Goal: Transaction & Acquisition: Purchase product/service

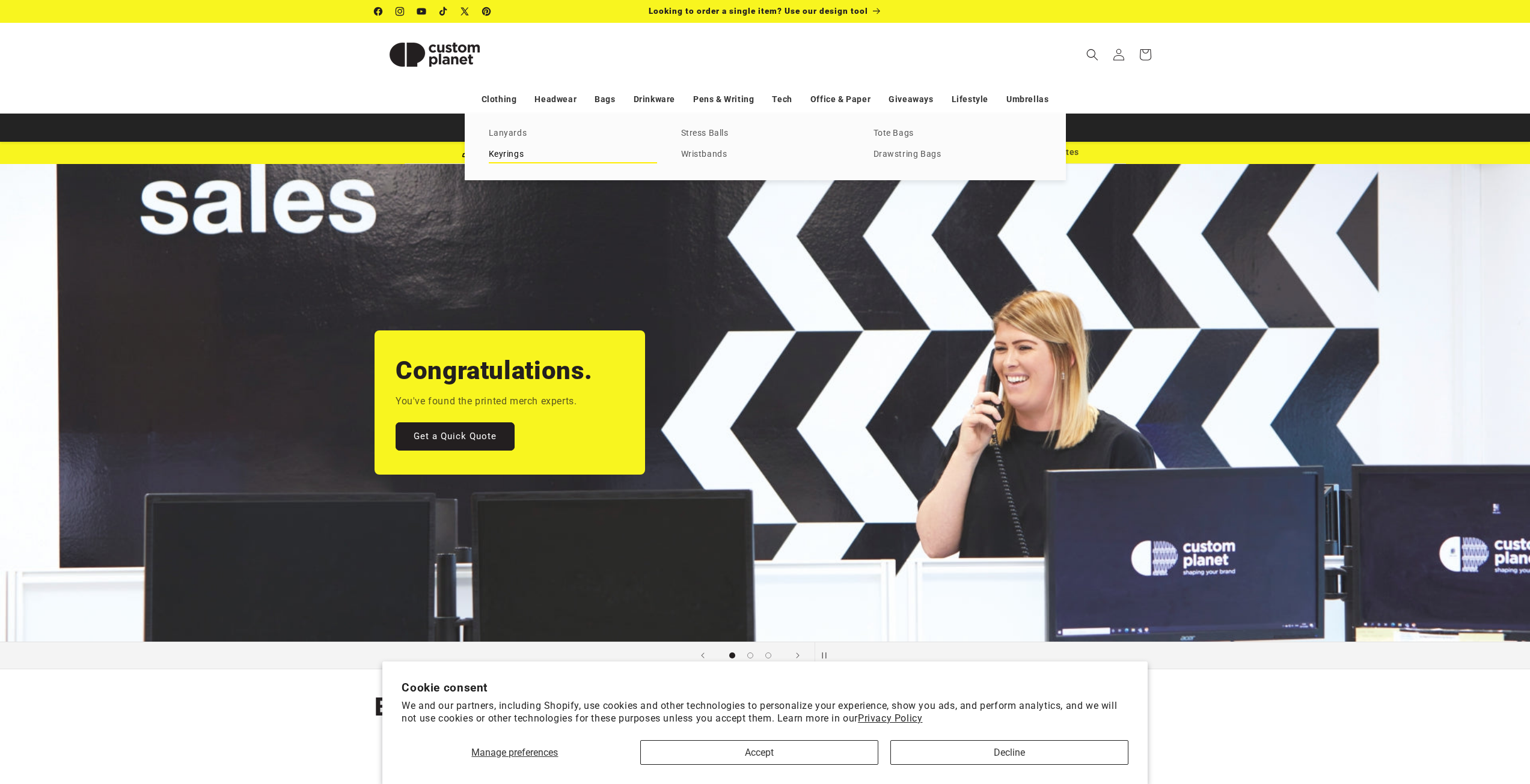
click at [506, 148] on link "Keyrings" at bounding box center [573, 155] width 168 height 17
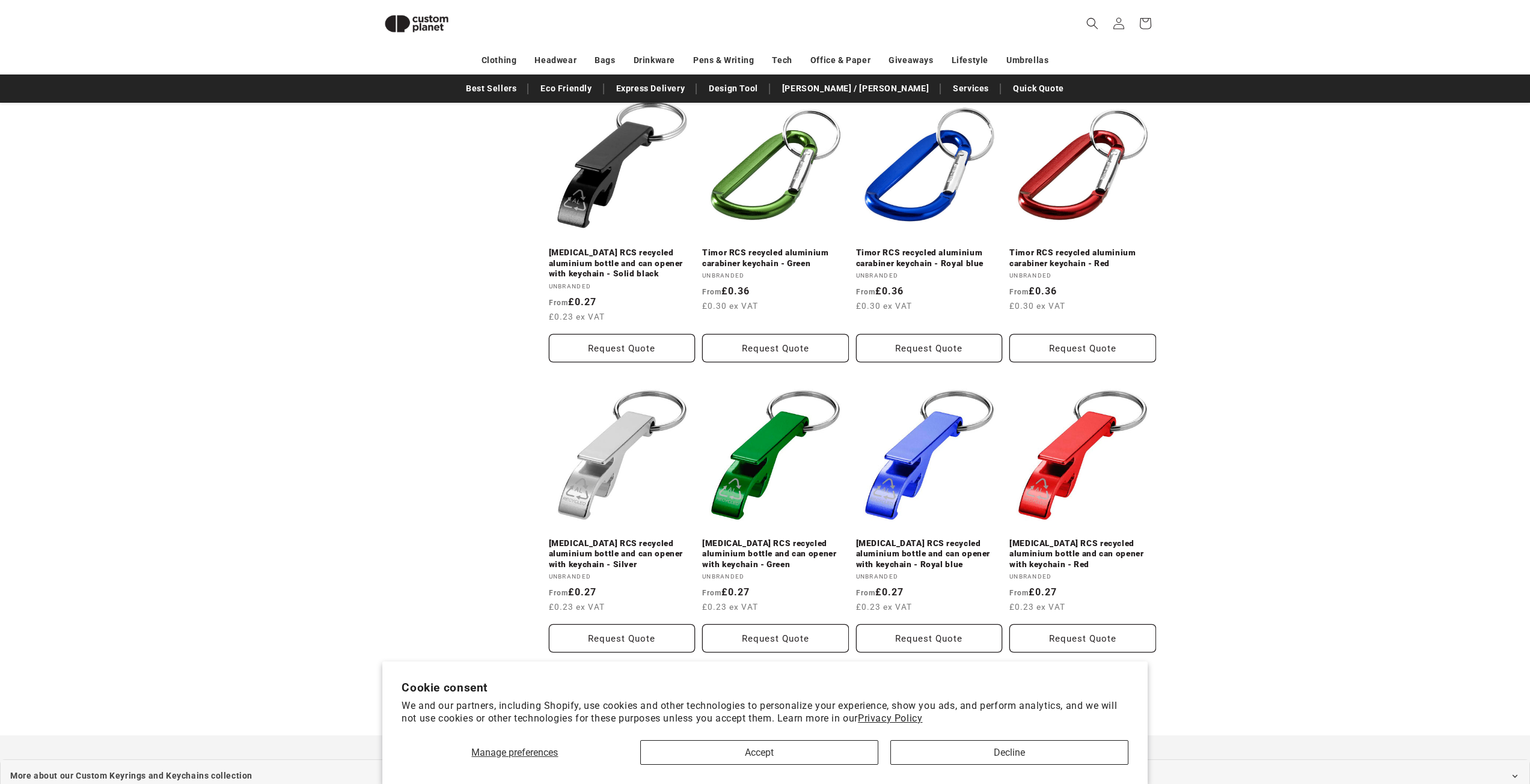
scroll to position [1246, 0]
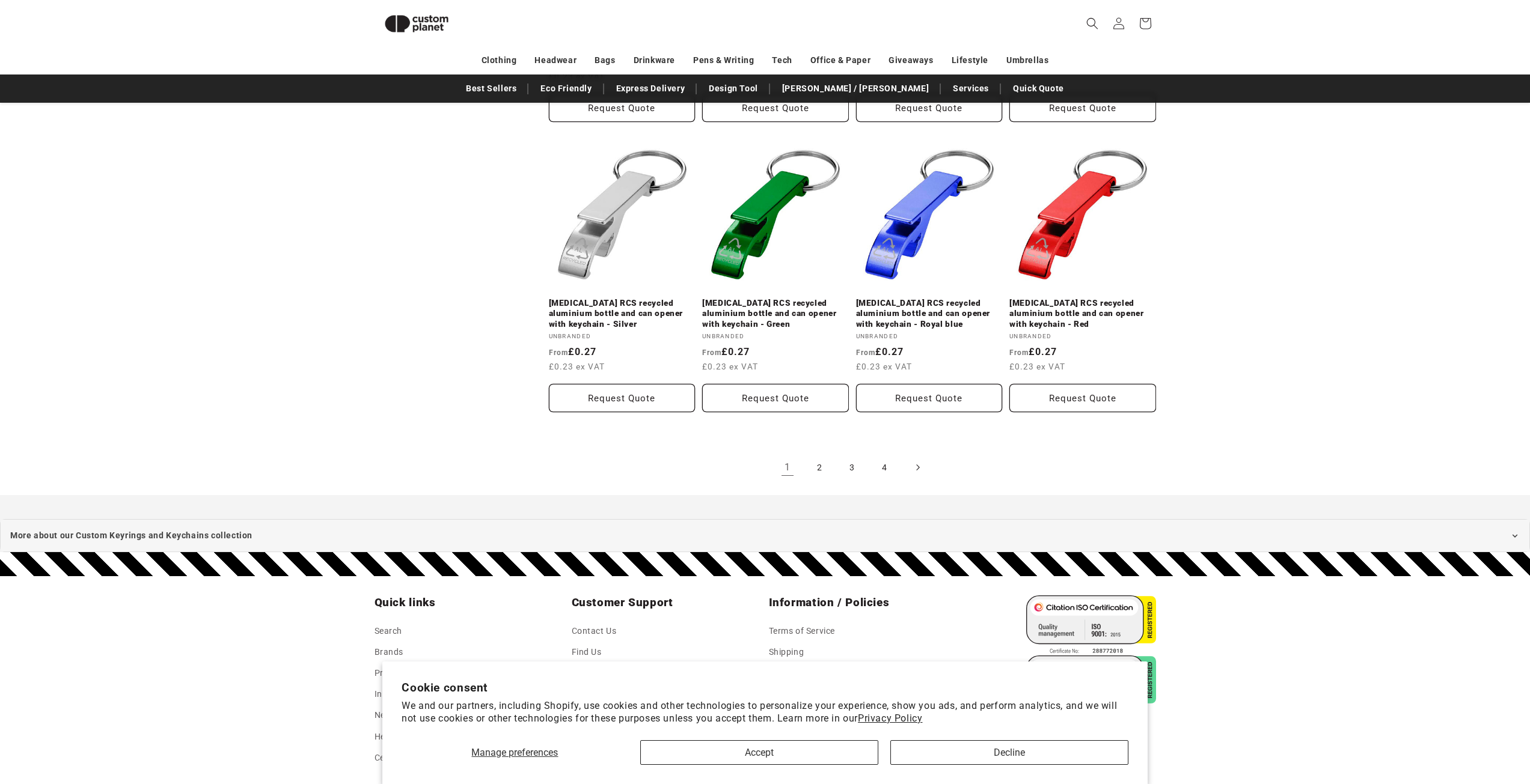
click at [916, 461] on icon "Next page" at bounding box center [917, 467] width 4 height 13
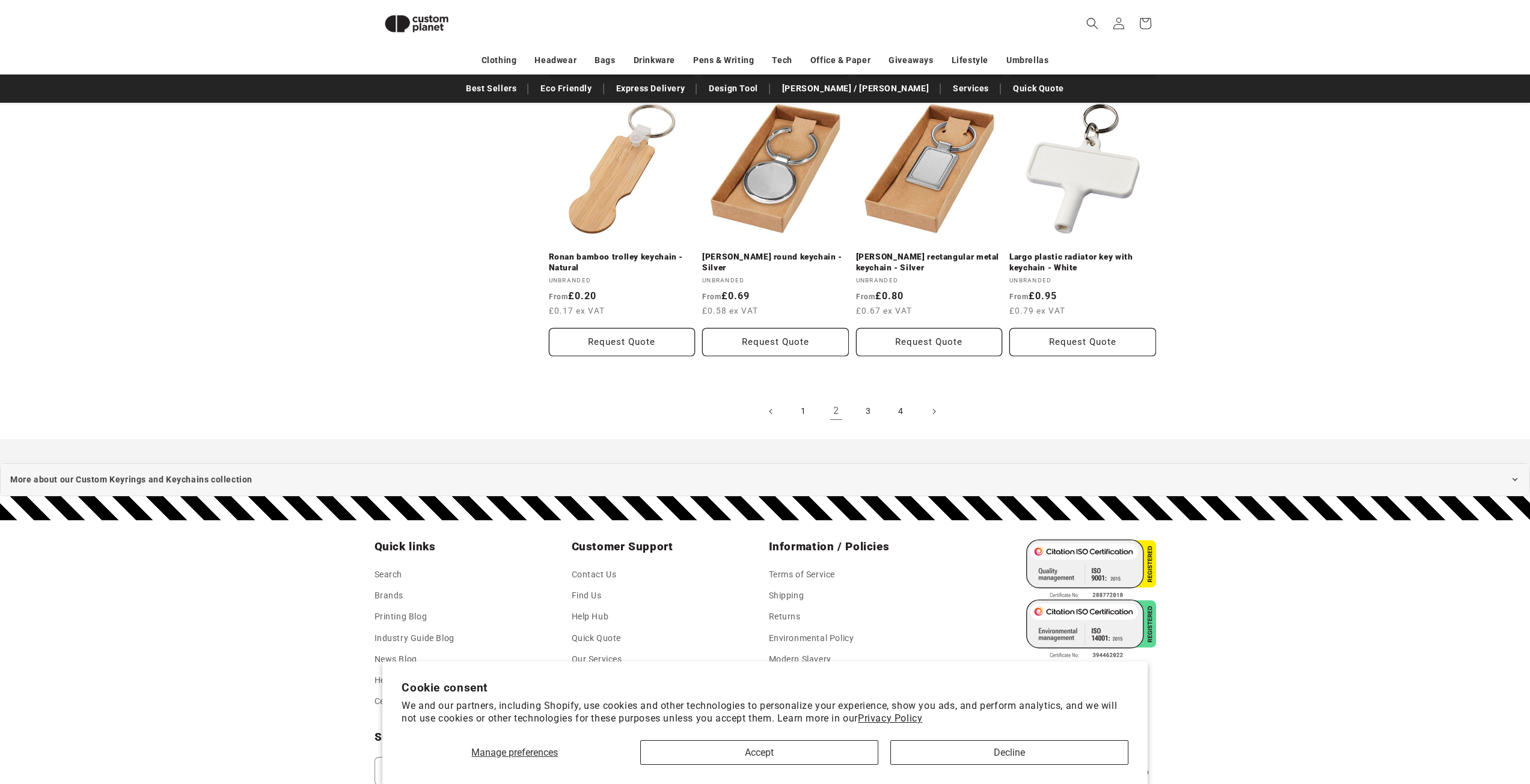
scroll to position [1306, 0]
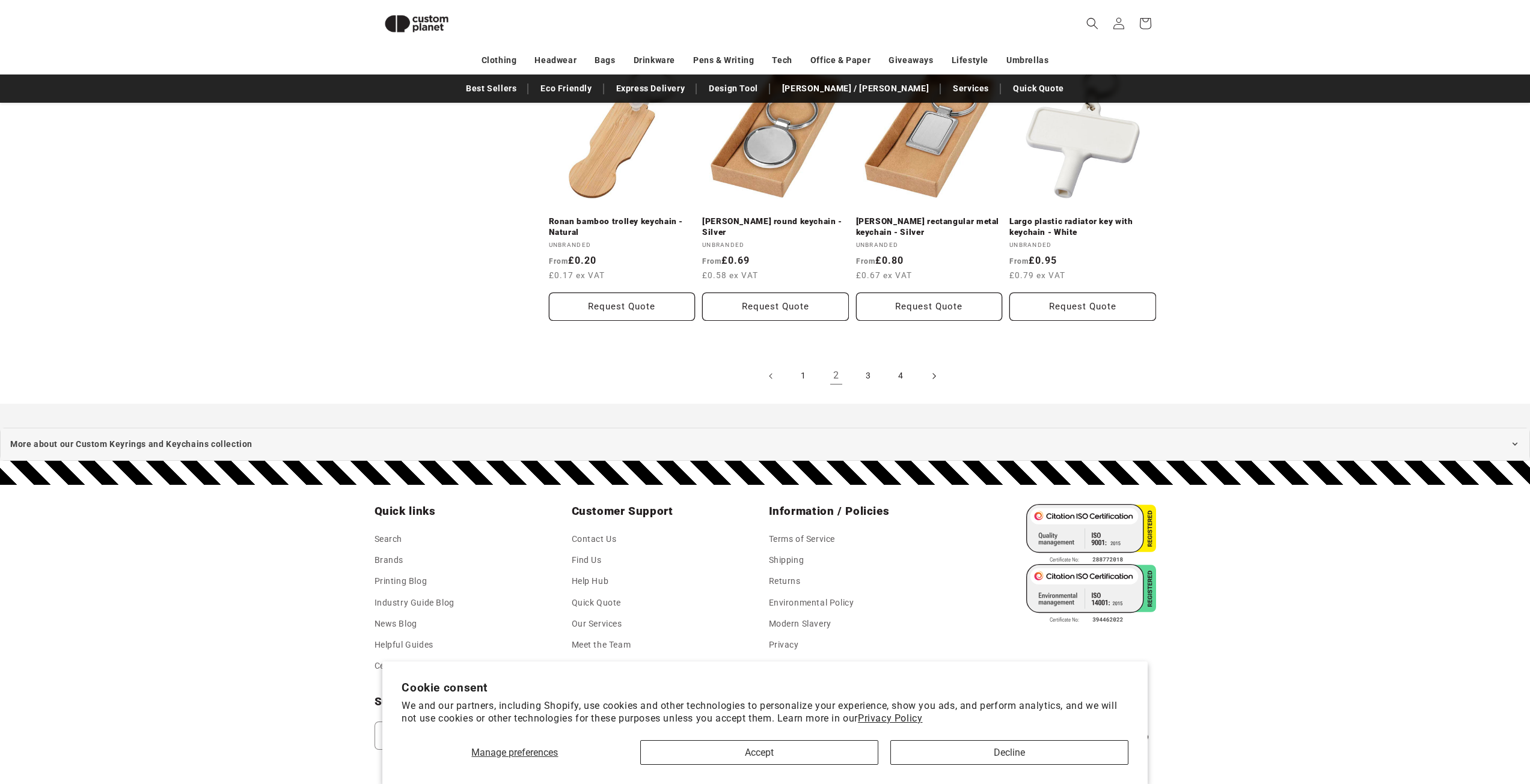
click at [931, 373] on span "Next page" at bounding box center [933, 376] width 12 height 12
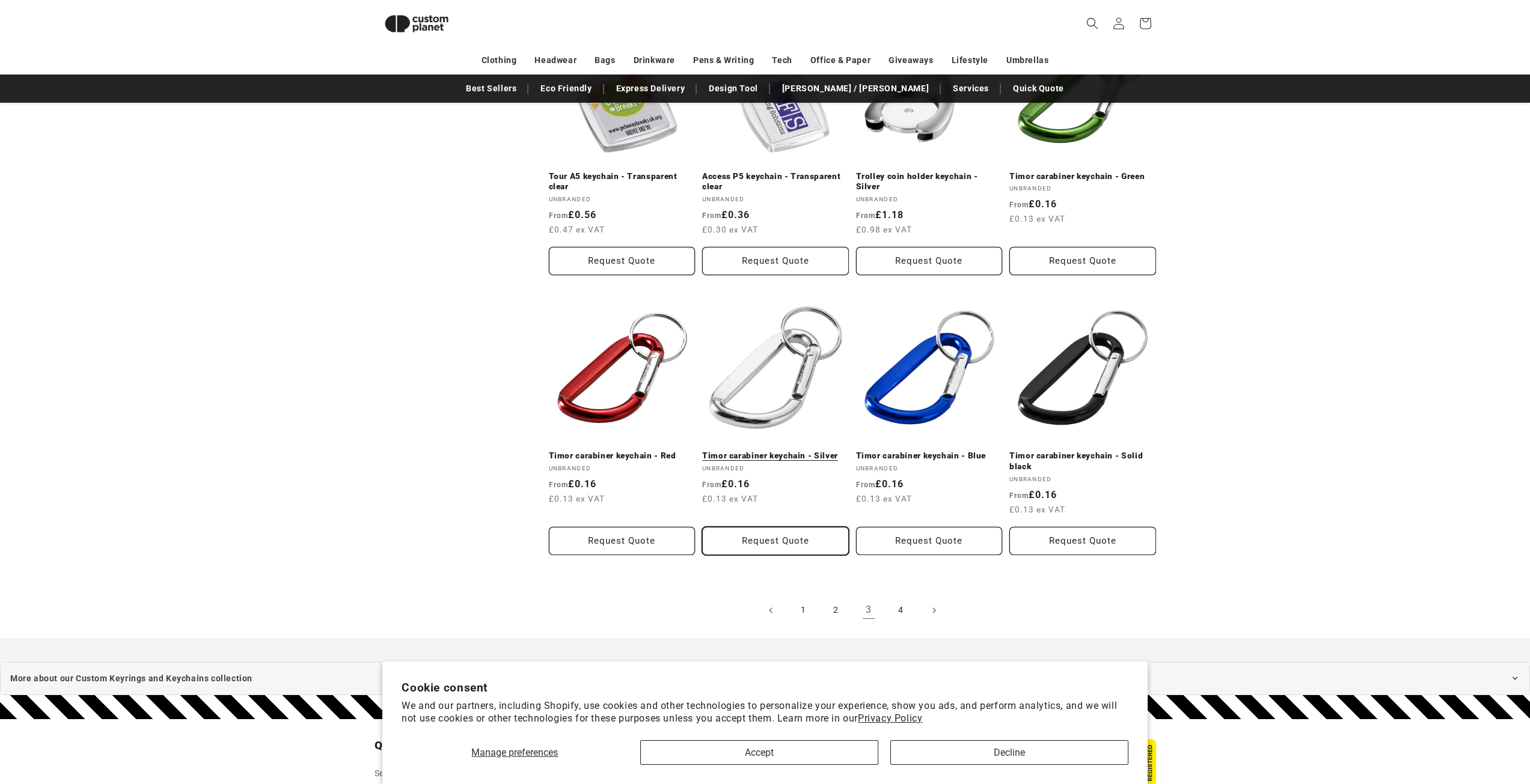
scroll to position [1065, 0]
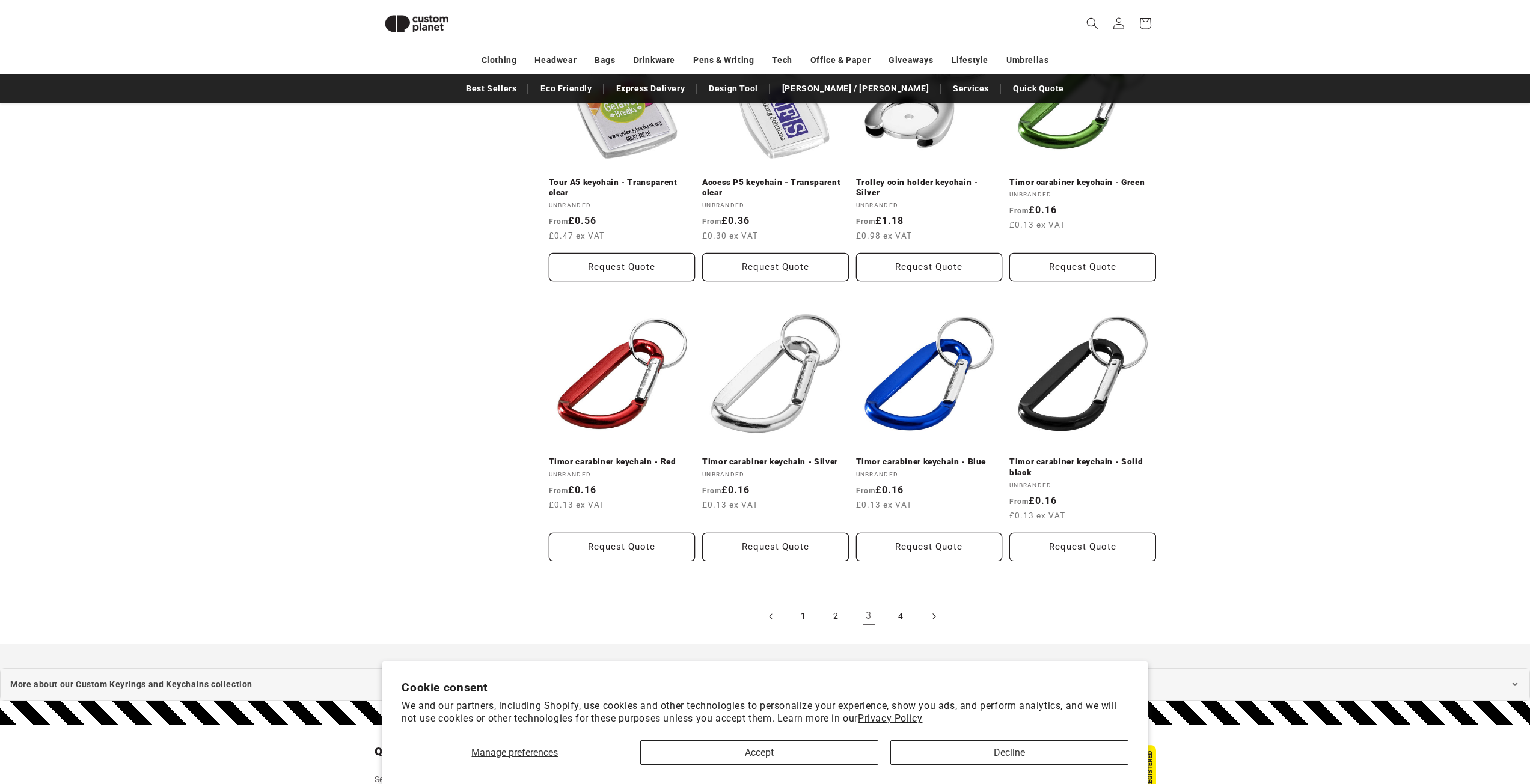
click at [925, 619] on link "Next page" at bounding box center [933, 616] width 26 height 26
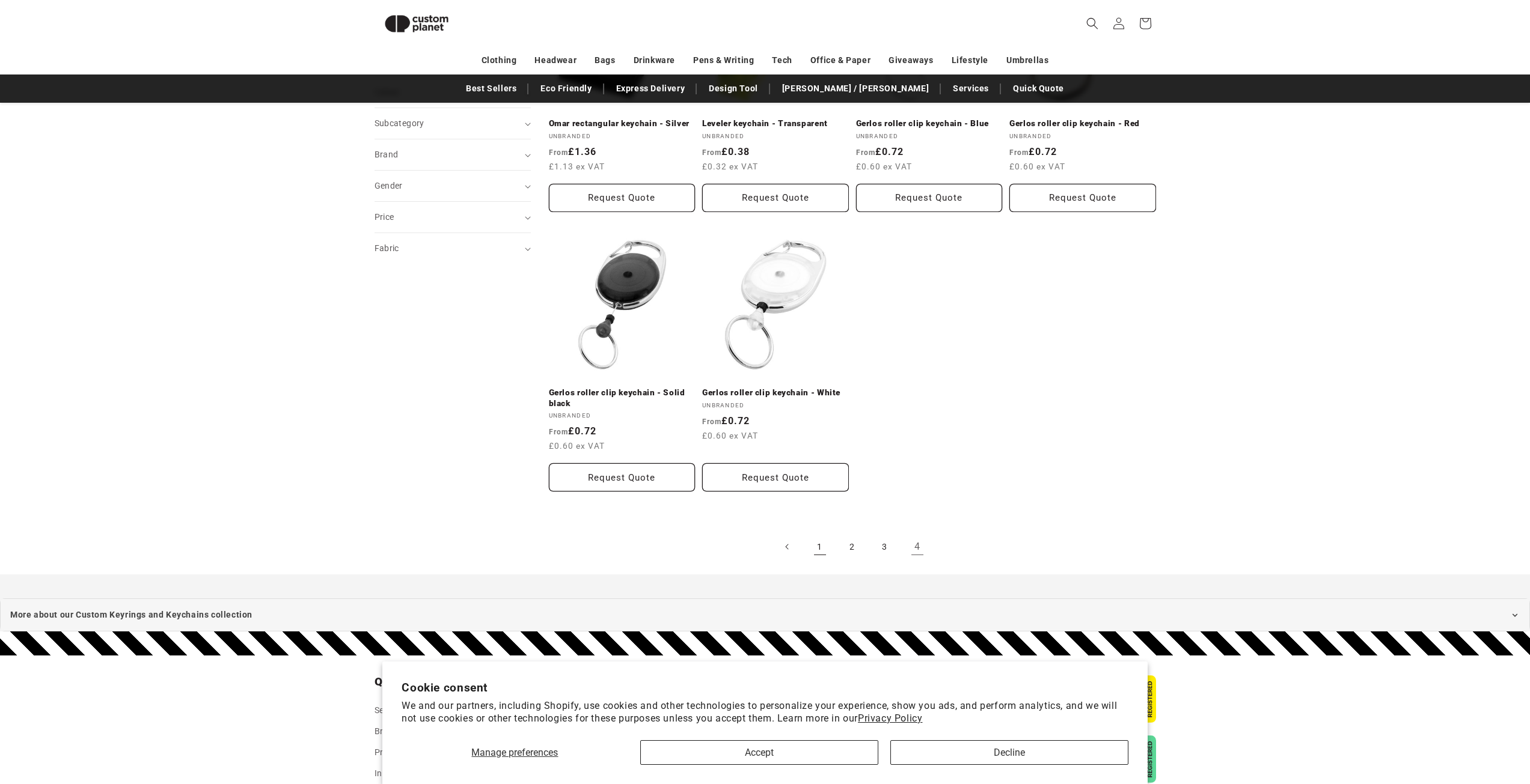
scroll to position [284, 0]
click at [883, 556] on link "3" at bounding box center [884, 547] width 26 height 26
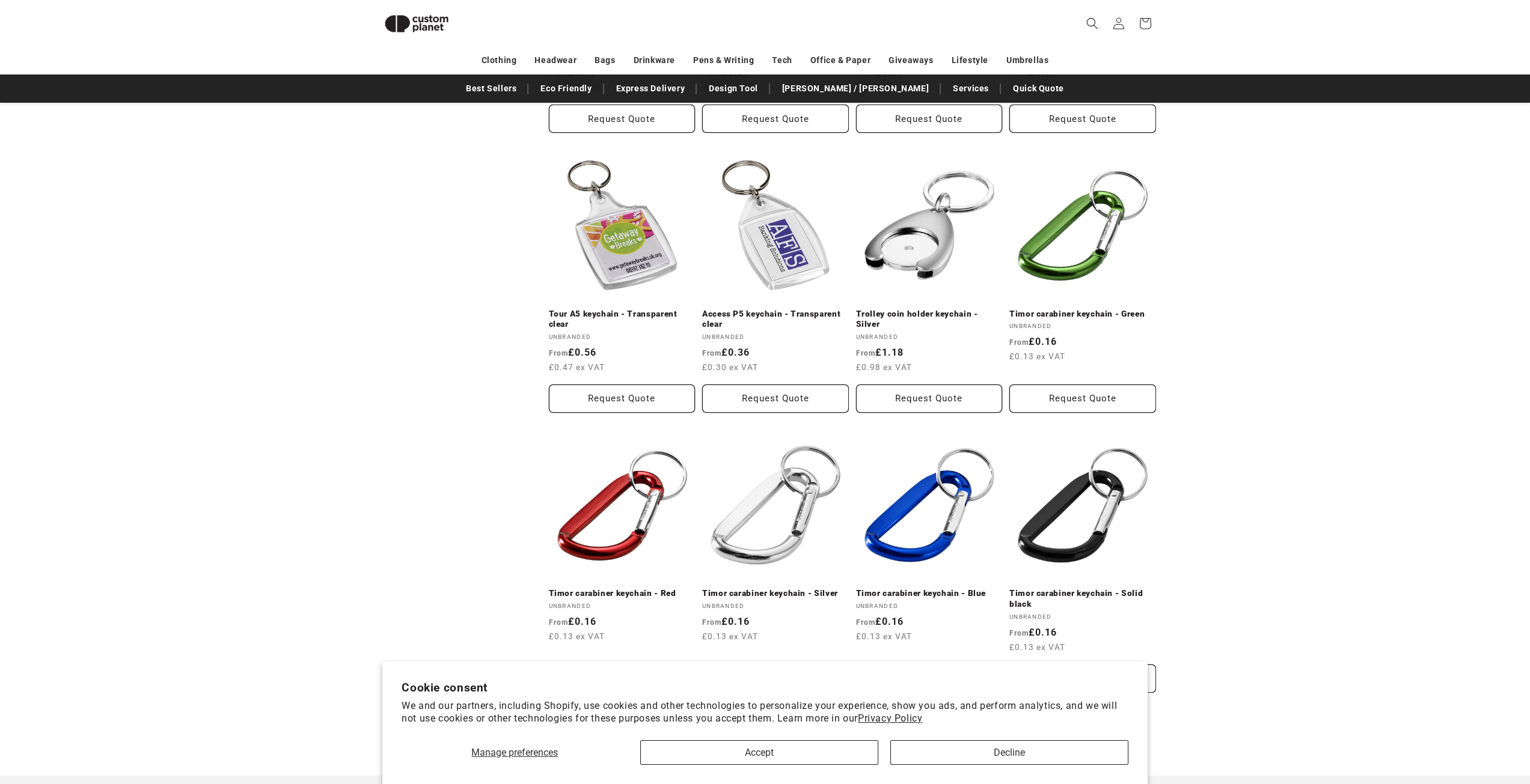
scroll to position [946, 0]
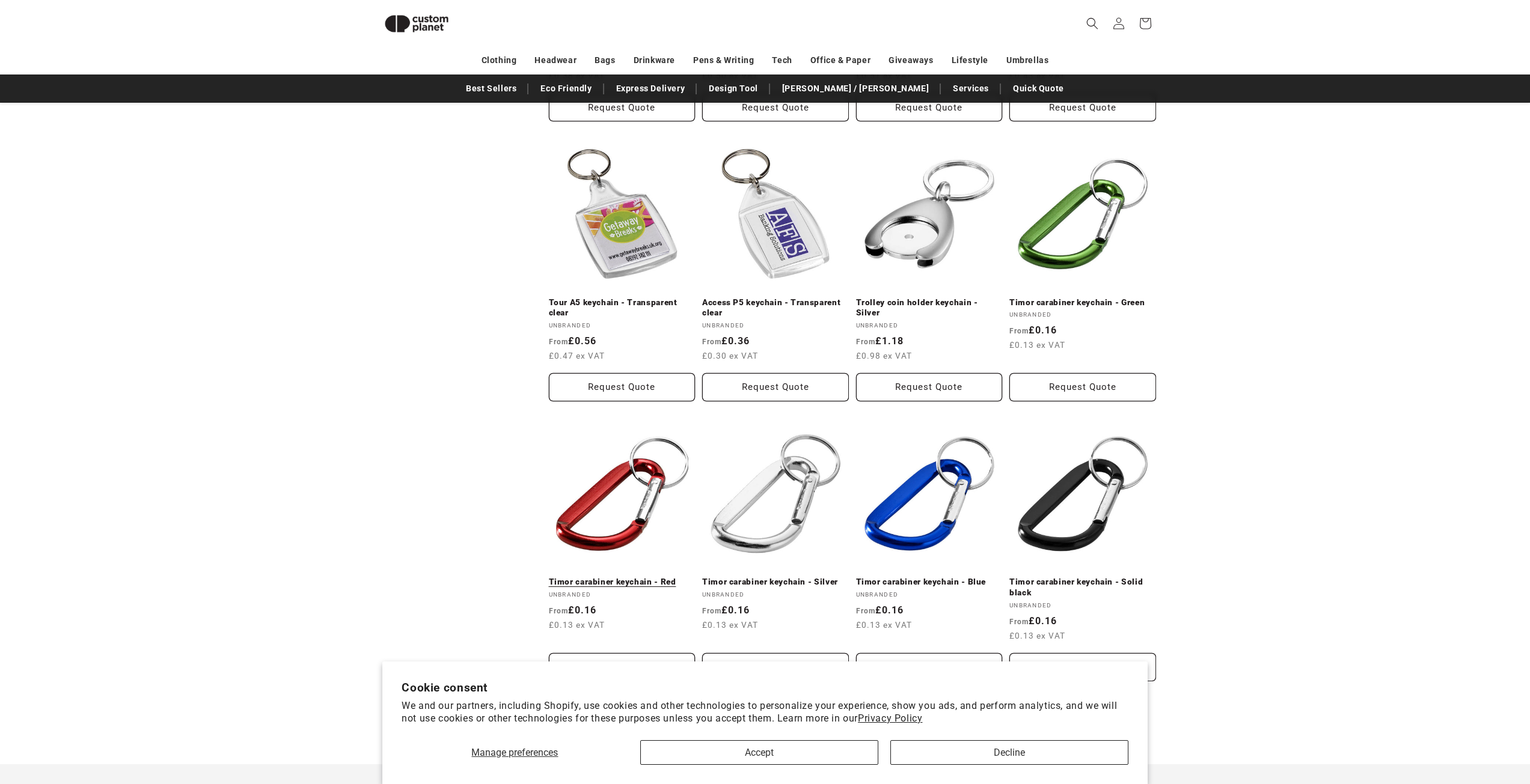
click at [611, 577] on link "Timor carabiner keychain - Red" at bounding box center [621, 581] width 147 height 11
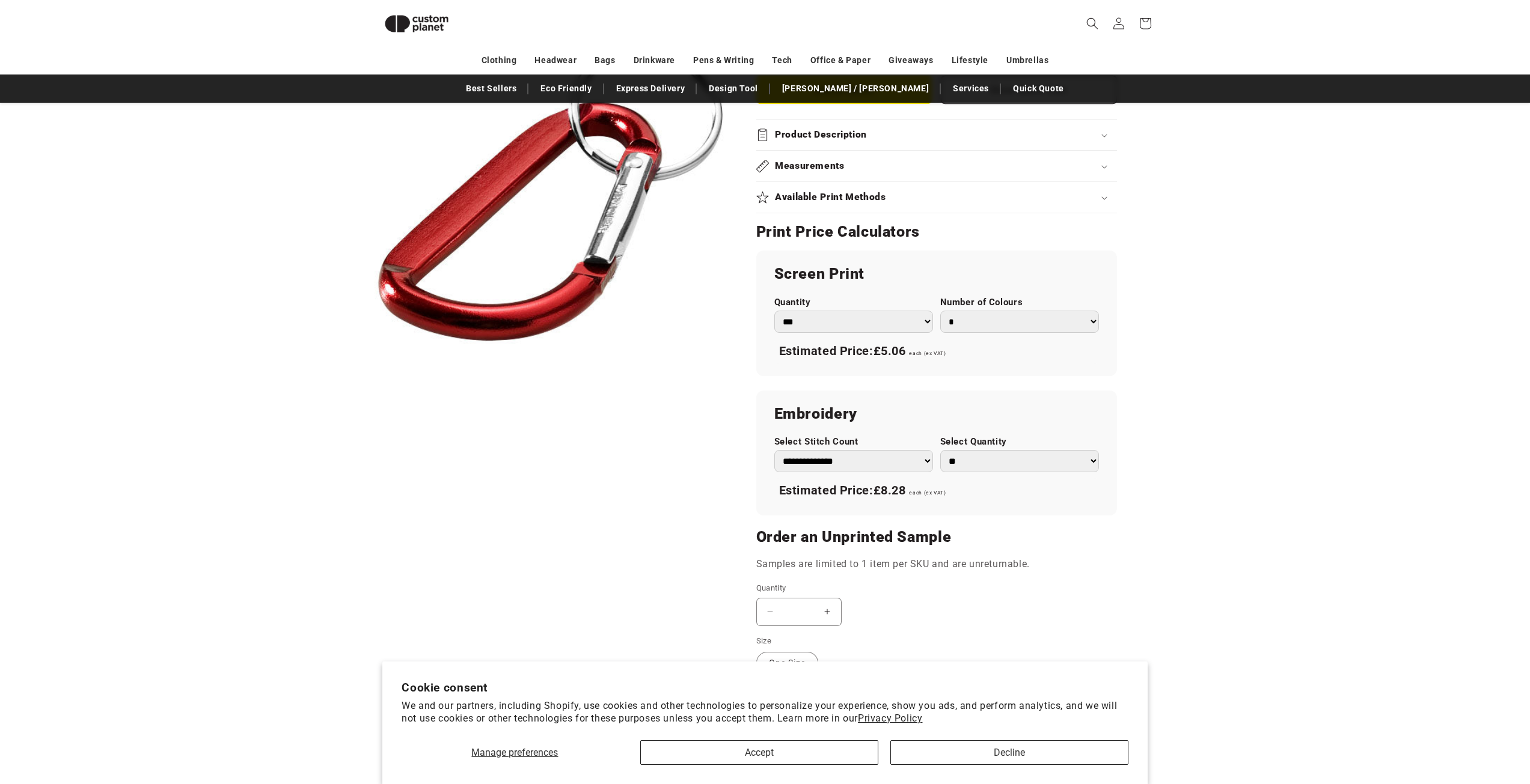
scroll to position [525, 0]
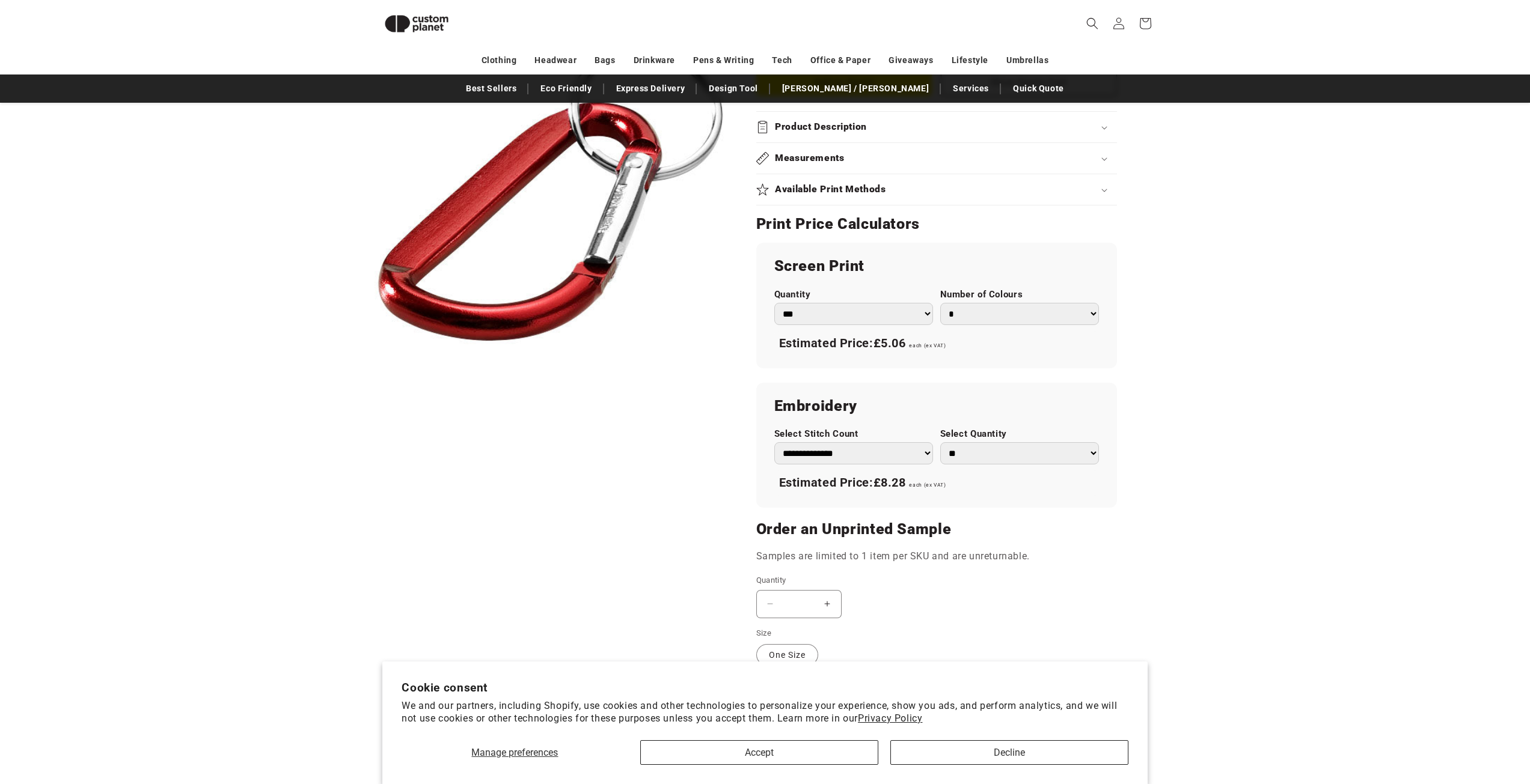
click at [925, 314] on select "*** *** *** **** **** **** ***** *****" at bounding box center [853, 314] width 159 height 22
select select "***"
click at [774, 303] on select "*** *** *** **** **** **** ***** *****" at bounding box center [853, 314] width 159 height 22
click at [986, 343] on div "Estimated Price: £0.74 each (ex VAT)" at bounding box center [936, 344] width 324 height 25
click at [922, 346] on span "each (ex VAT)" at bounding box center [927, 346] width 37 height 6
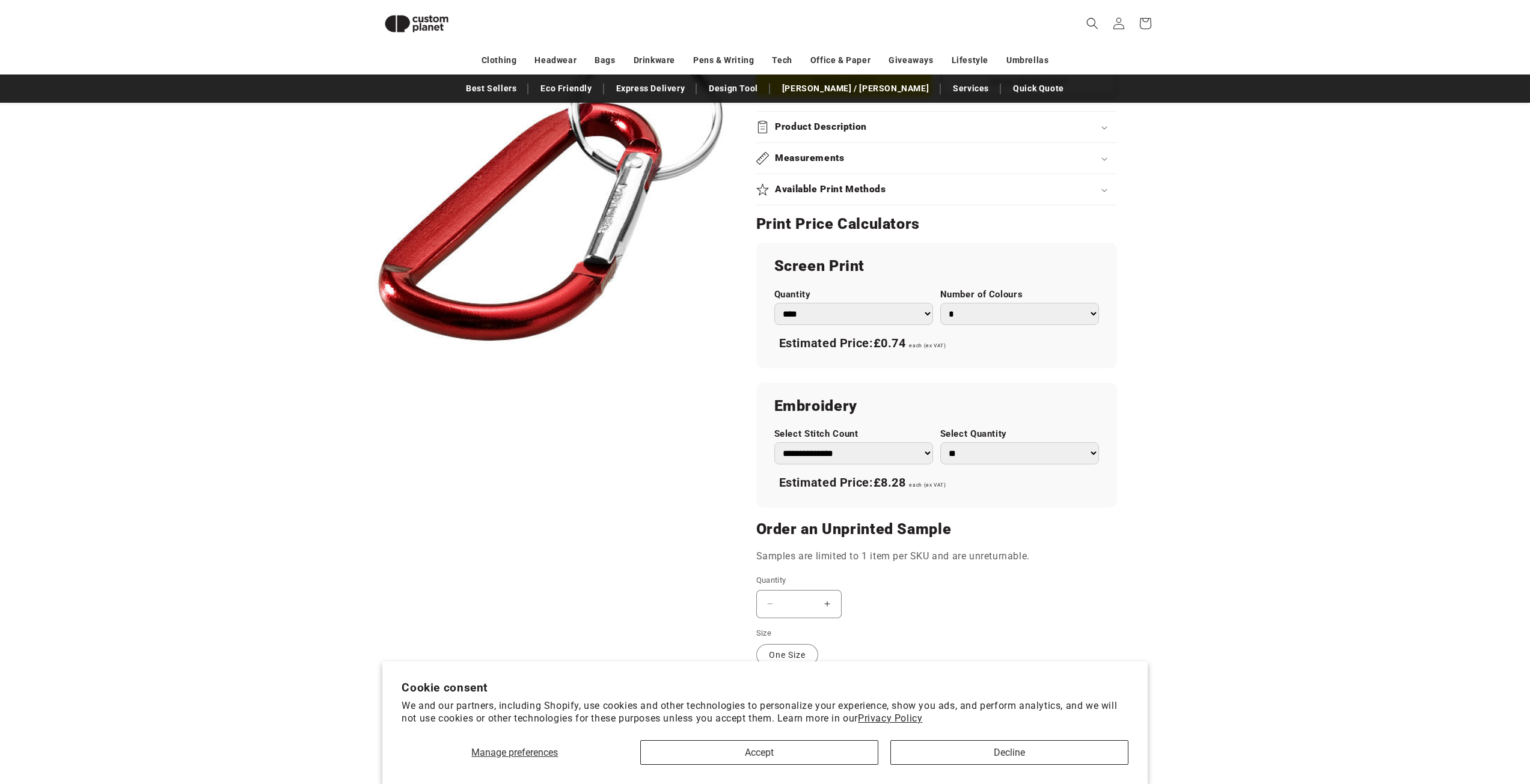
click at [946, 347] on span "each (ex VAT)" at bounding box center [927, 346] width 37 height 6
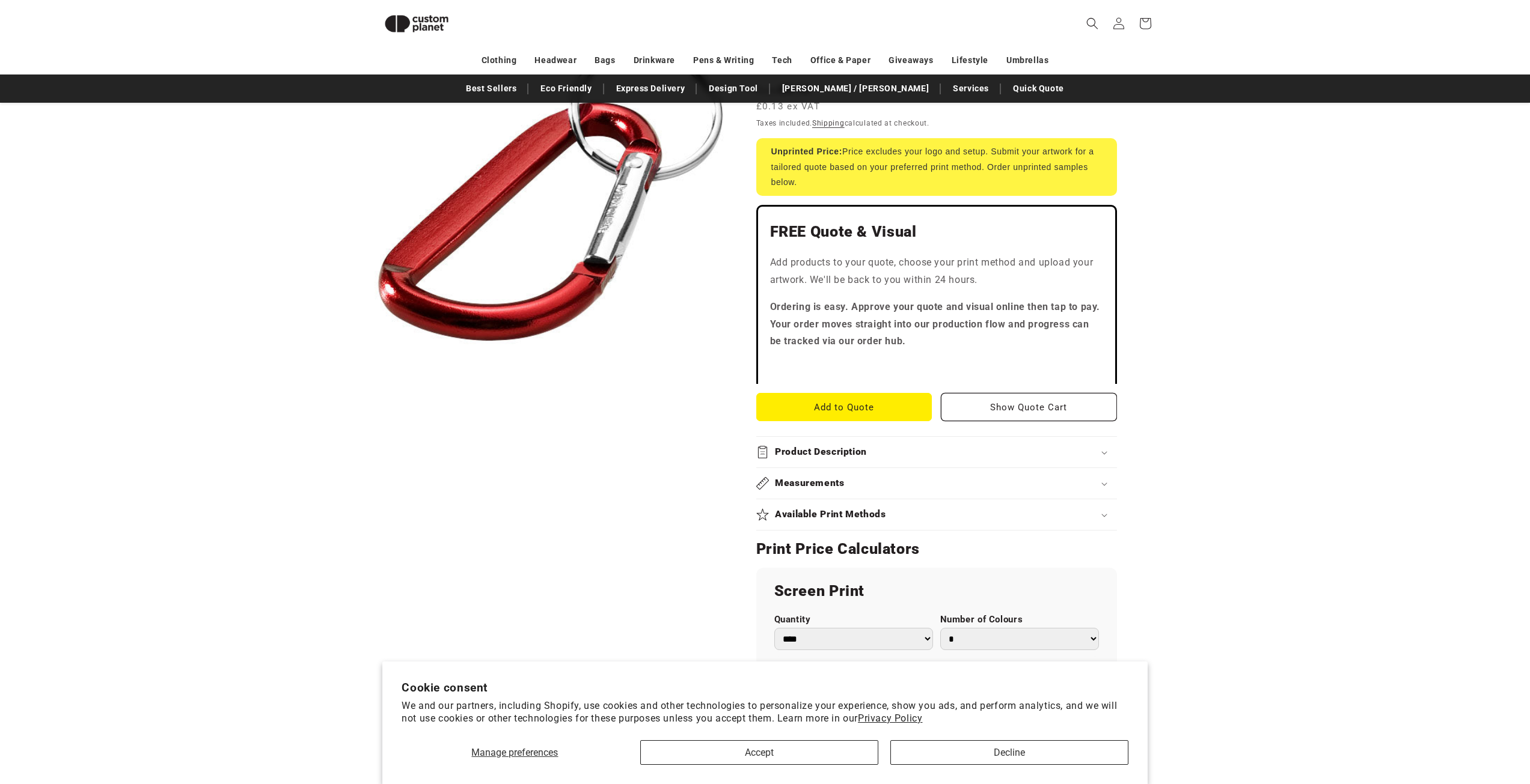
scroll to position [0, 0]
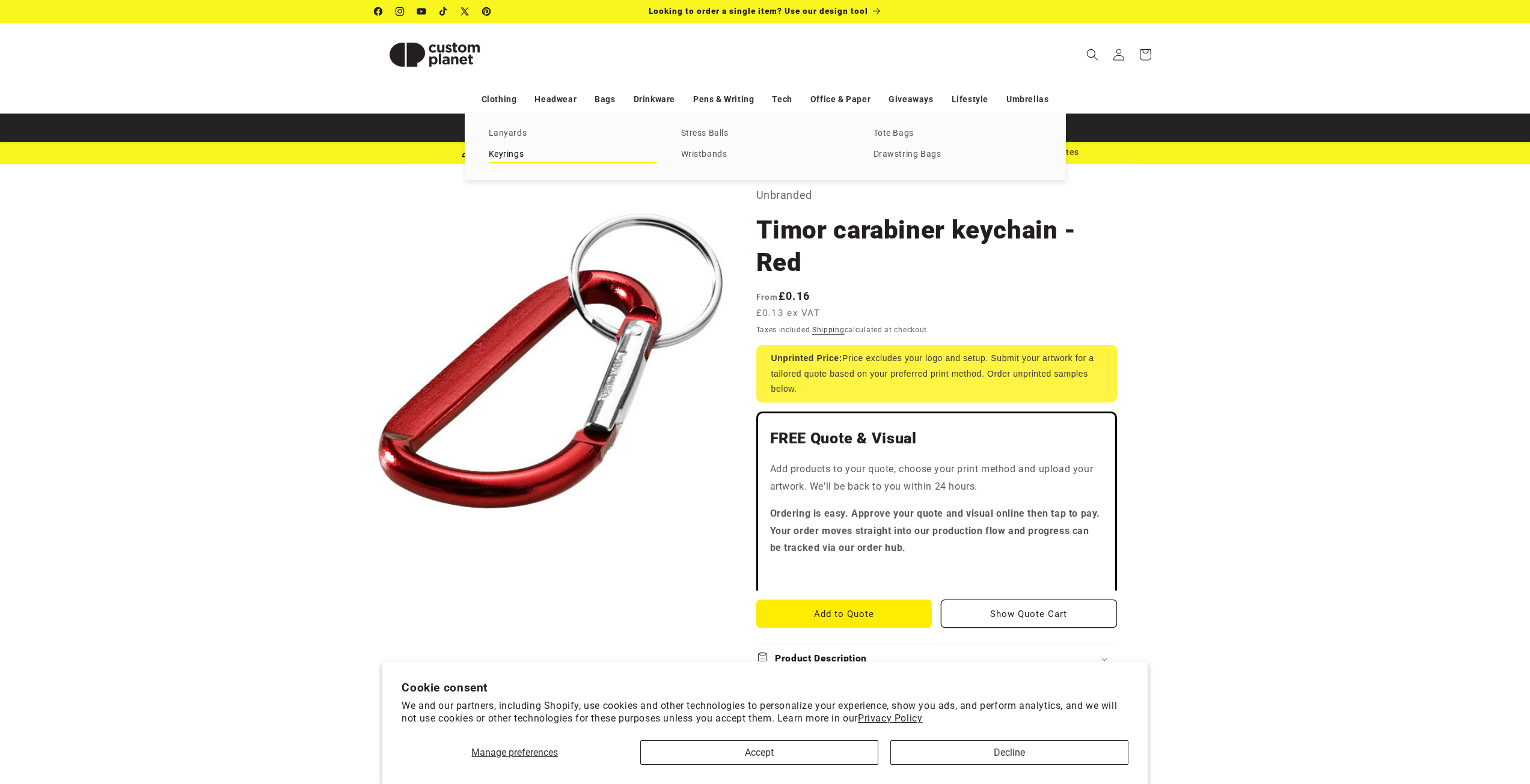
click at [514, 150] on link "Keyrings" at bounding box center [573, 155] width 168 height 17
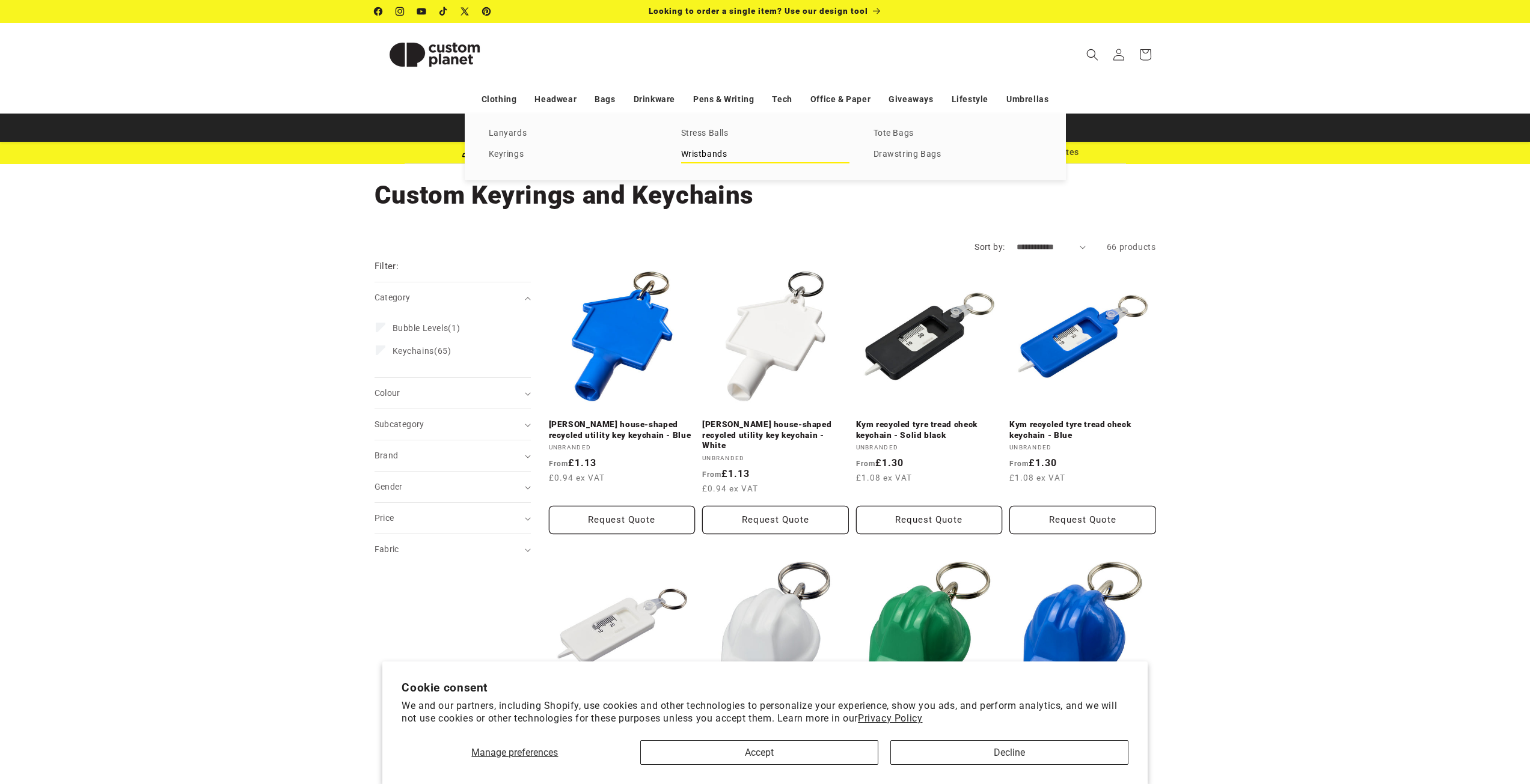
click at [699, 156] on link "Wristbands" at bounding box center [765, 155] width 168 height 17
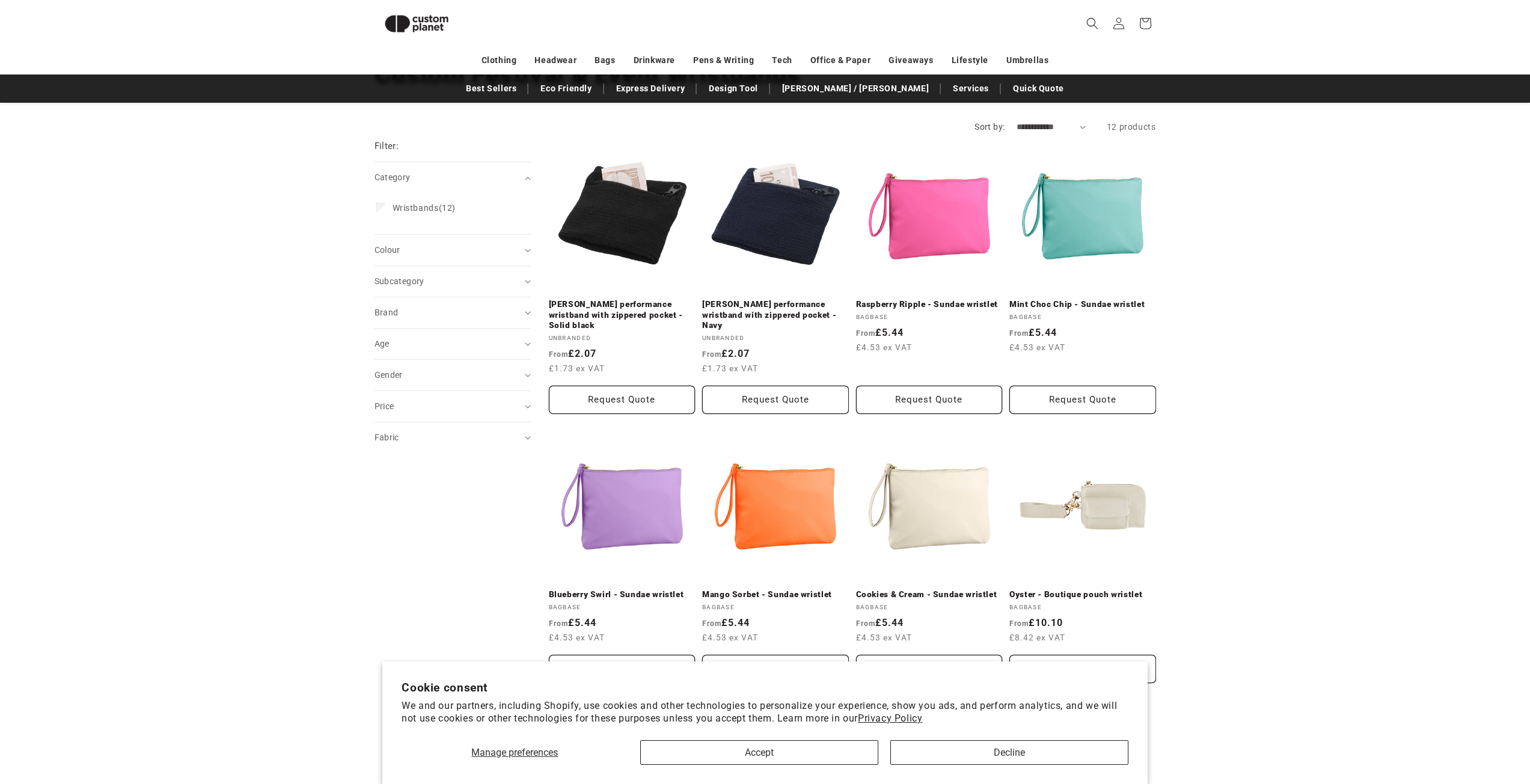
scroll to position [103, 0]
click at [600, 591] on link "Blueberry Swirl - Sundae wristlet" at bounding box center [621, 596] width 147 height 11
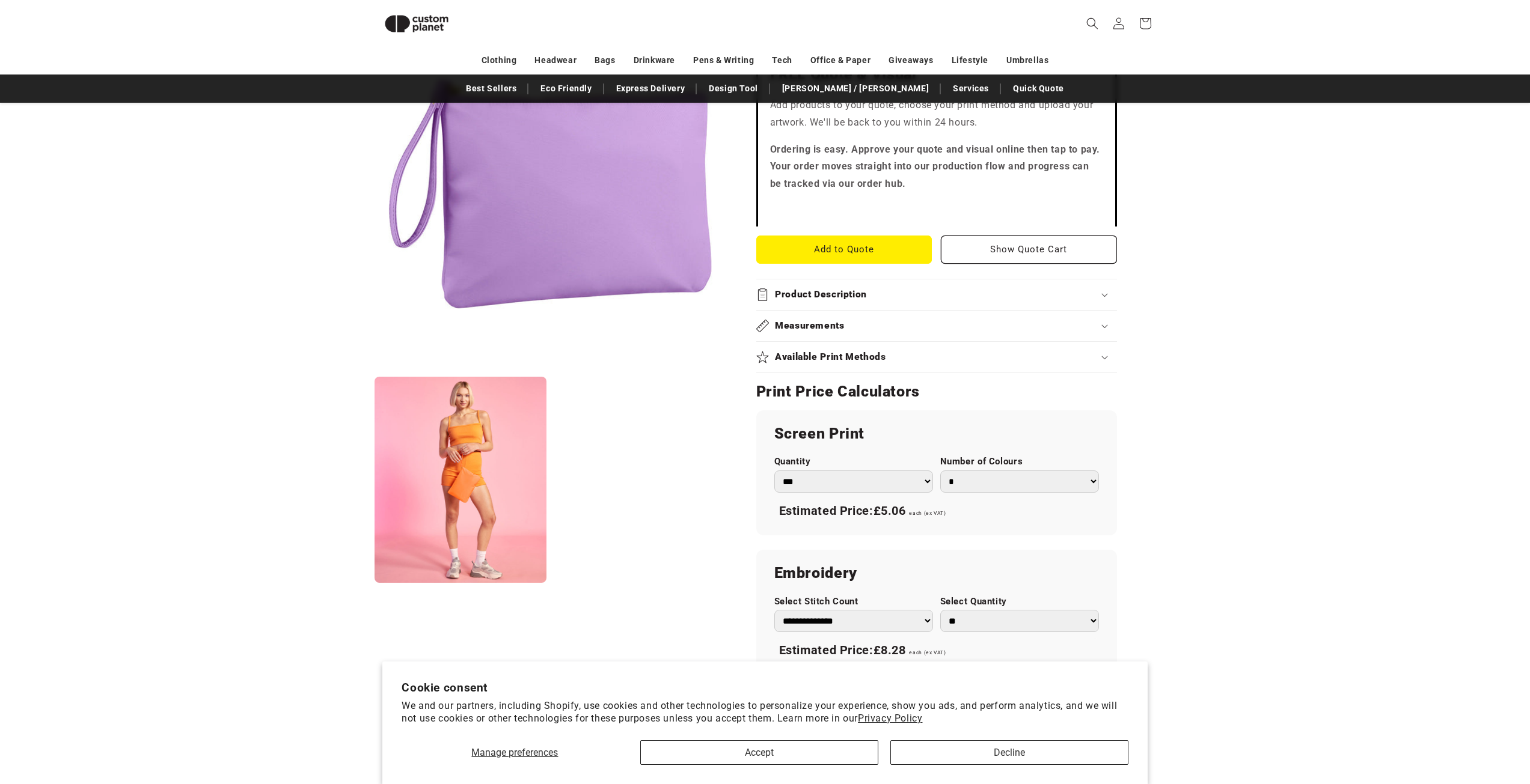
scroll to position [405, 0]
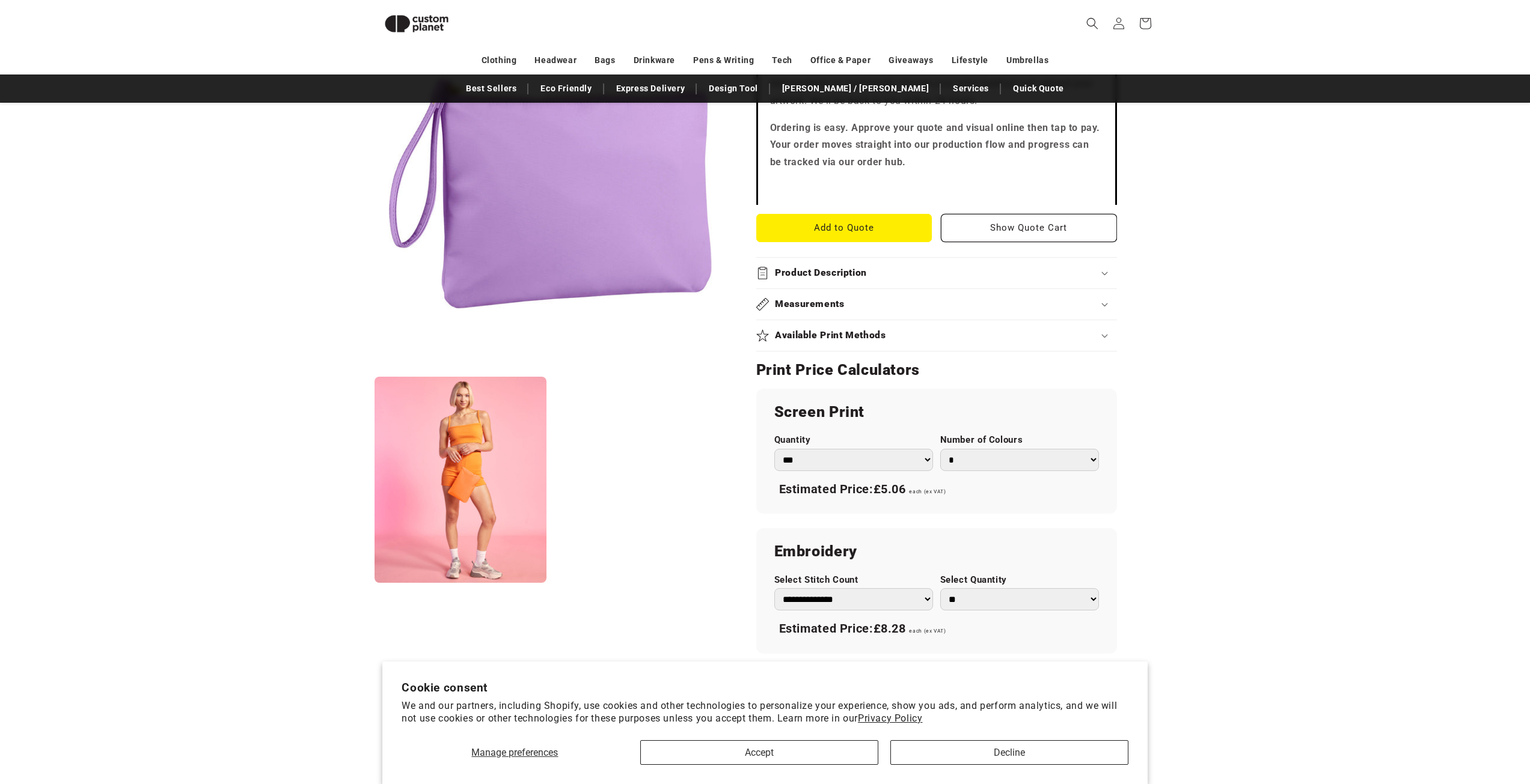
click at [925, 461] on select "*** *** *** **** **** **** ***** *****" at bounding box center [853, 460] width 159 height 22
select select "**"
click at [774, 449] on select "*** *** *** **** **** **** ***** *****" at bounding box center [853, 460] width 159 height 22
click at [1035, 504] on div "Screen Print Quantity *** *** *** **** **** **** ***** ***** Number of Colours …" at bounding box center [936, 451] width 360 height 125
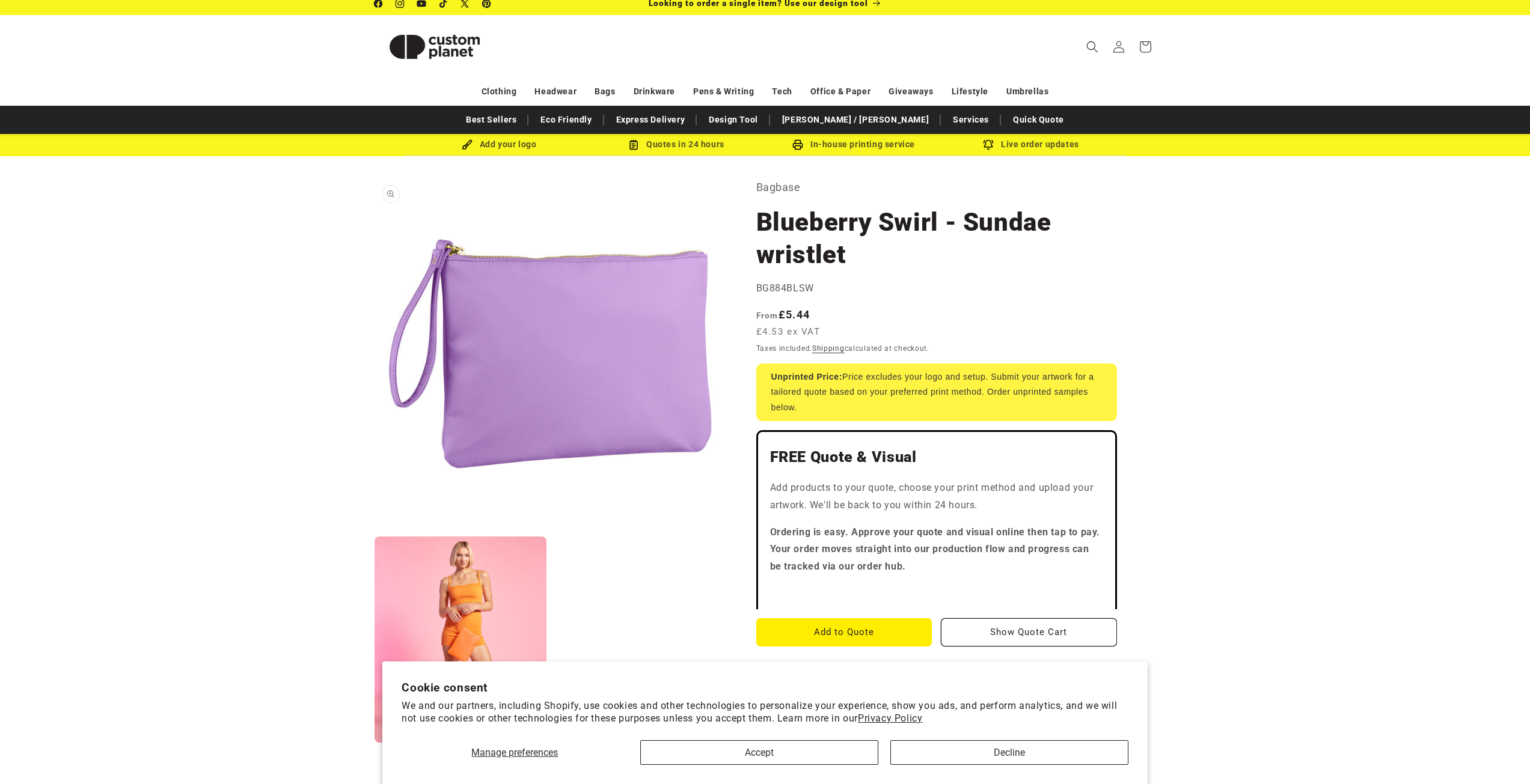
scroll to position [0, 0]
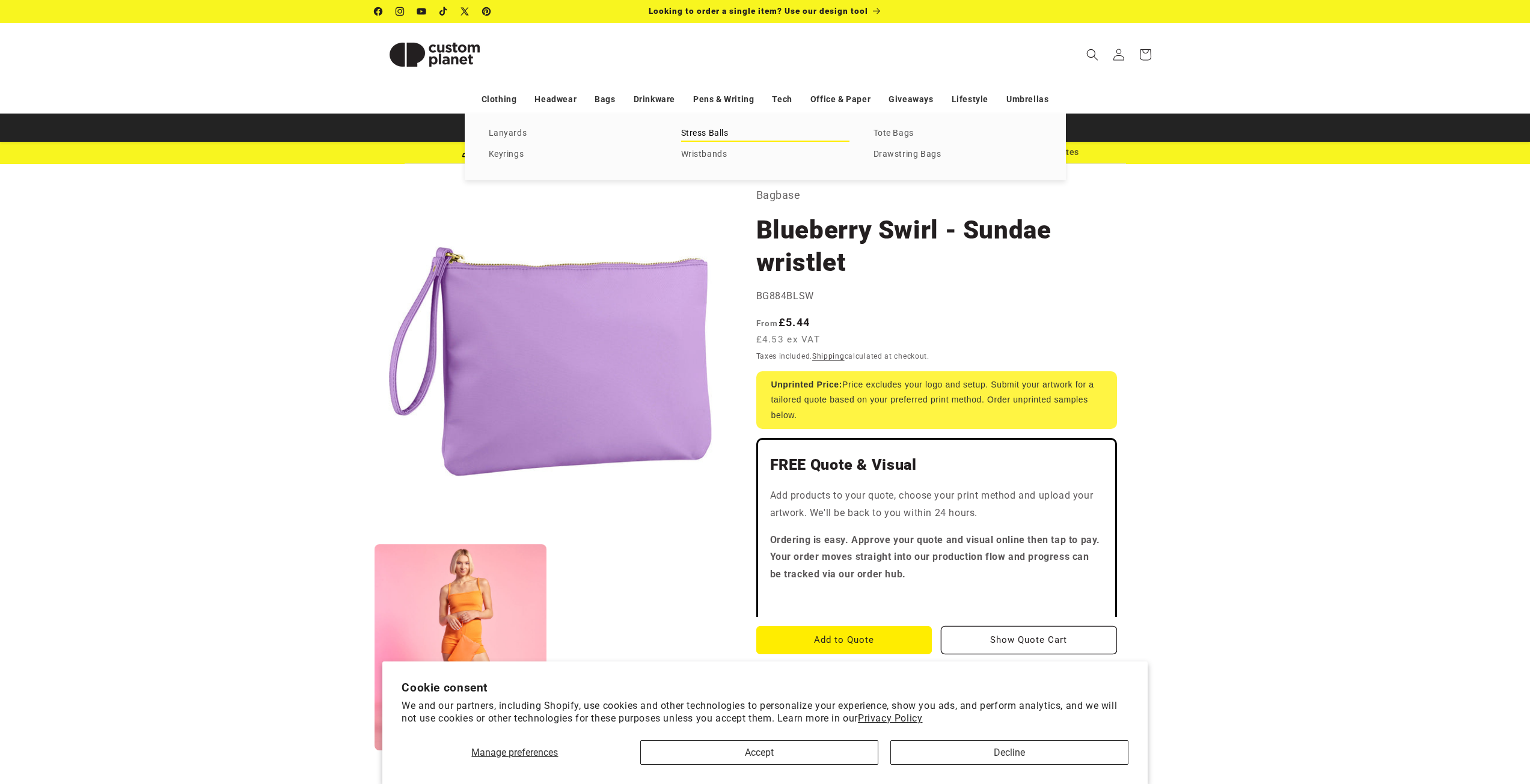
click at [698, 131] on link "Stress Balls" at bounding box center [765, 133] width 168 height 17
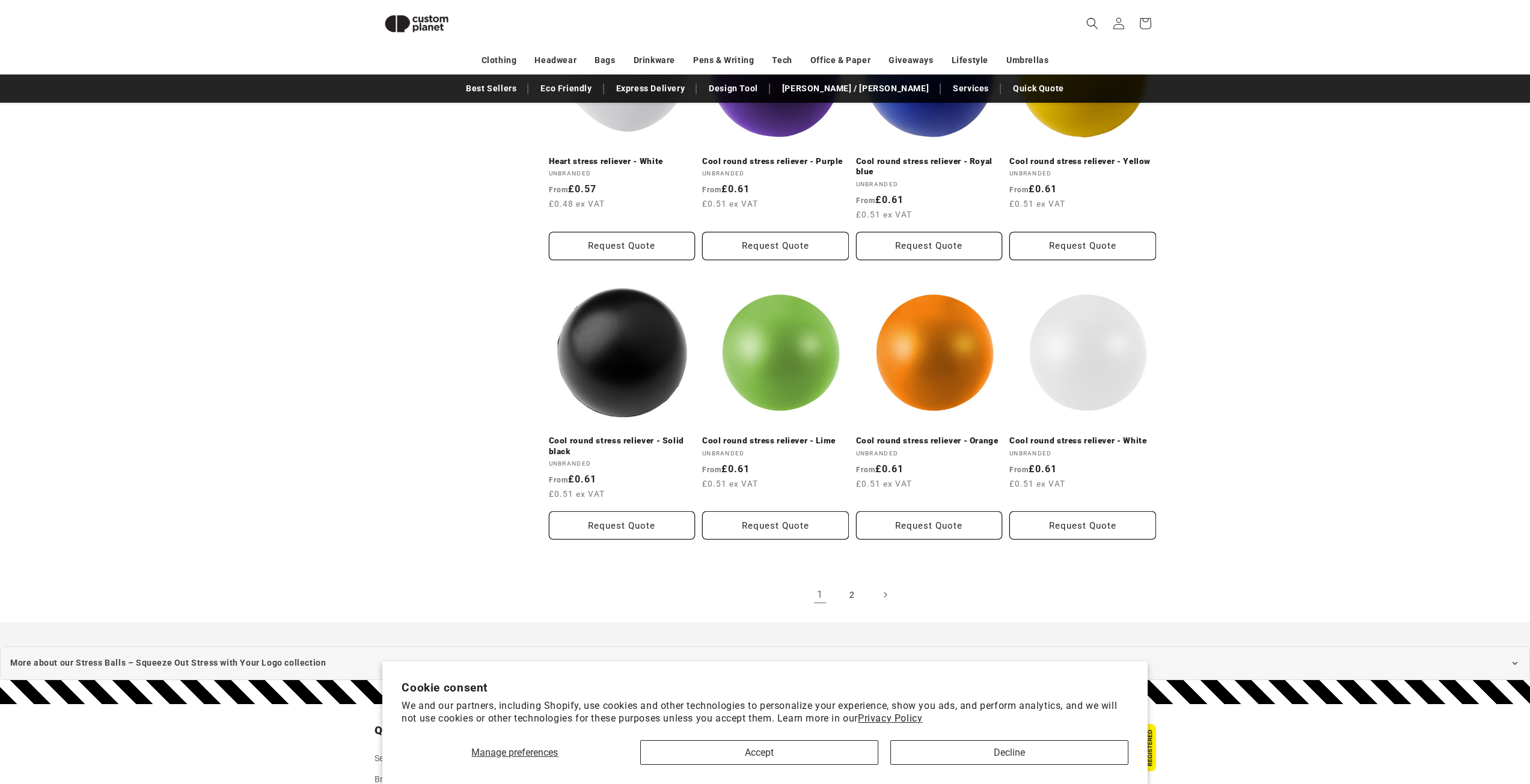
scroll to position [1342, 0]
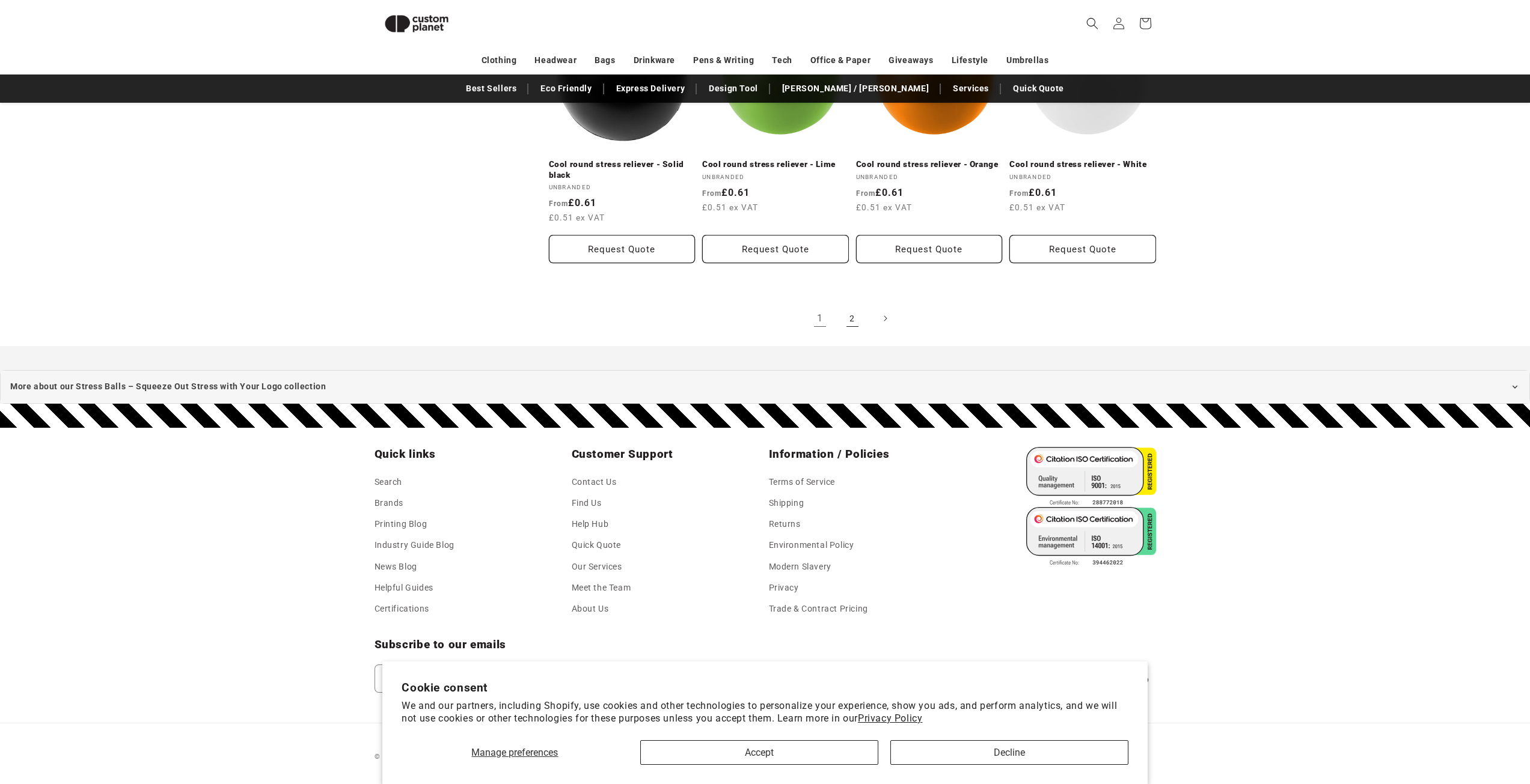
click at [848, 318] on link "2" at bounding box center [852, 318] width 26 height 26
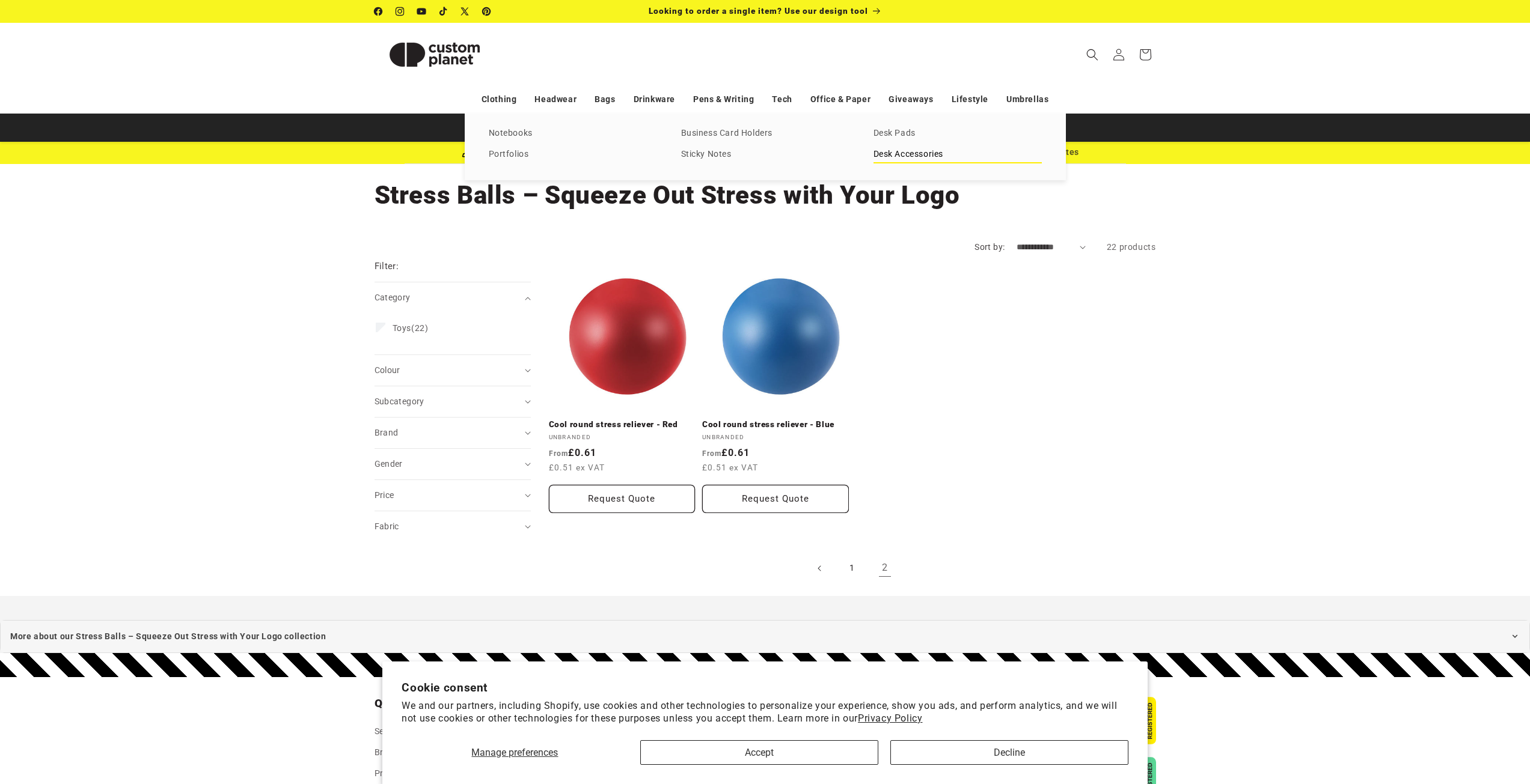
click at [897, 153] on link "Desk Accessories" at bounding box center [957, 155] width 168 height 17
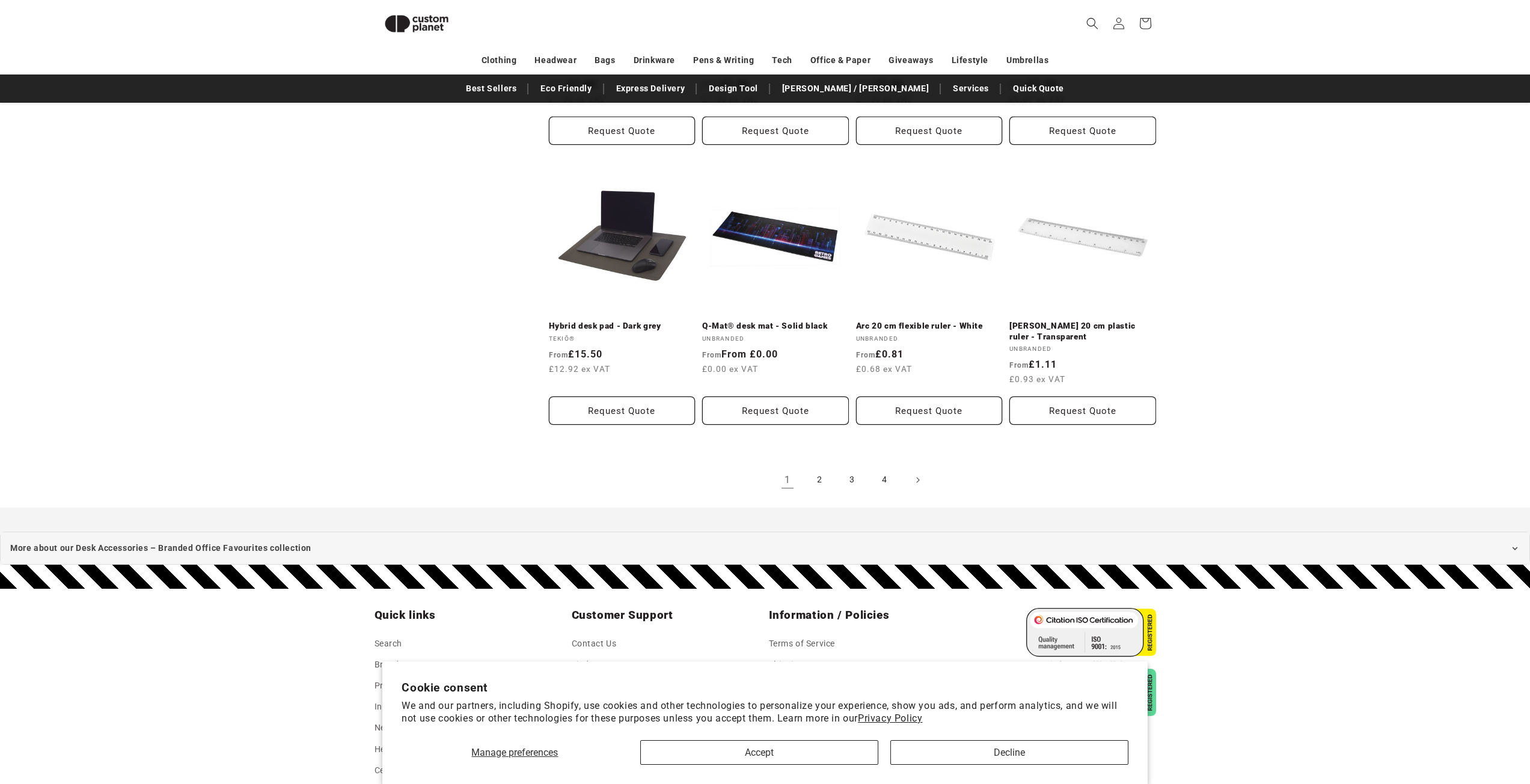
scroll to position [1063, 0]
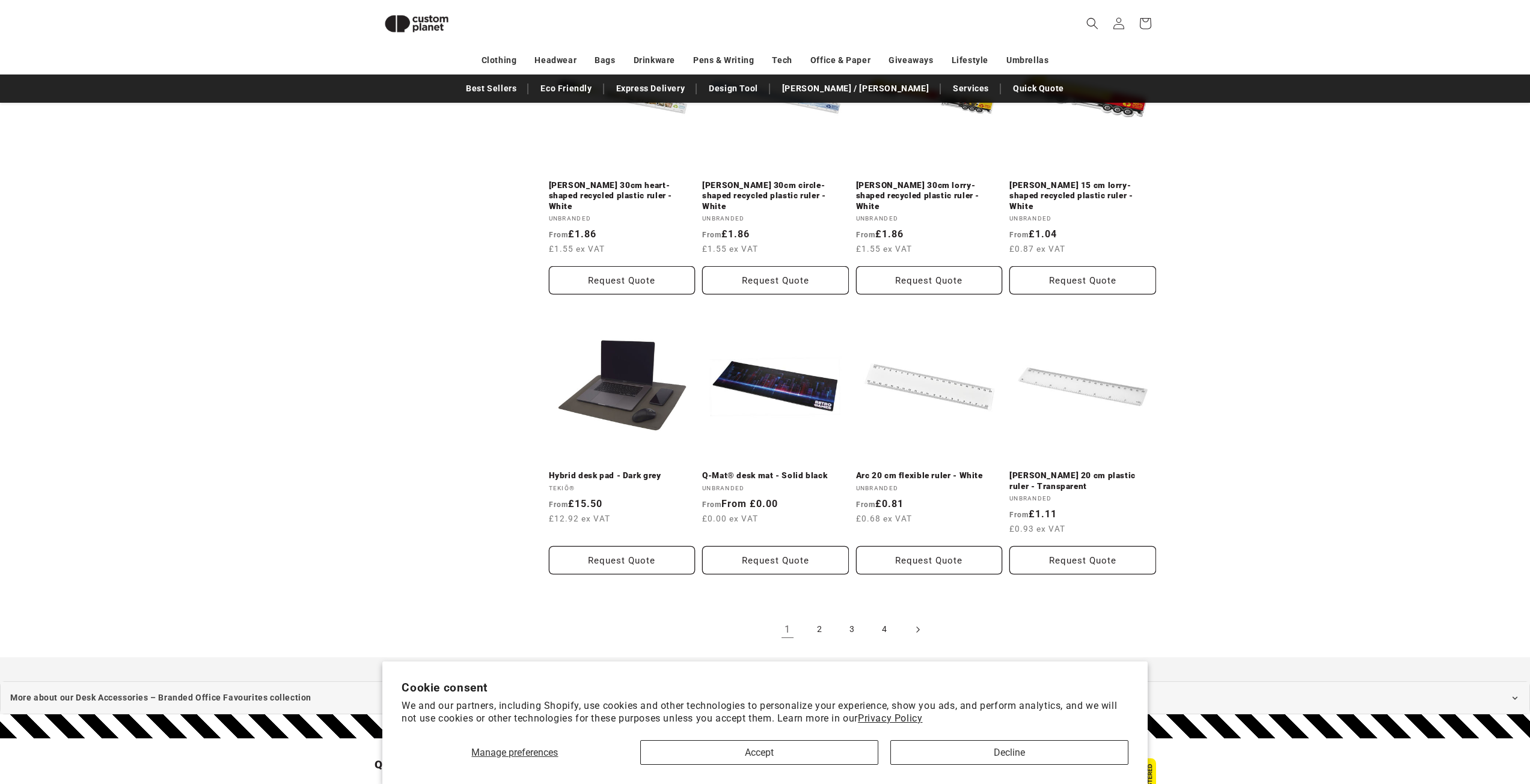
click at [916, 623] on icon "Next page" at bounding box center [917, 629] width 4 height 13
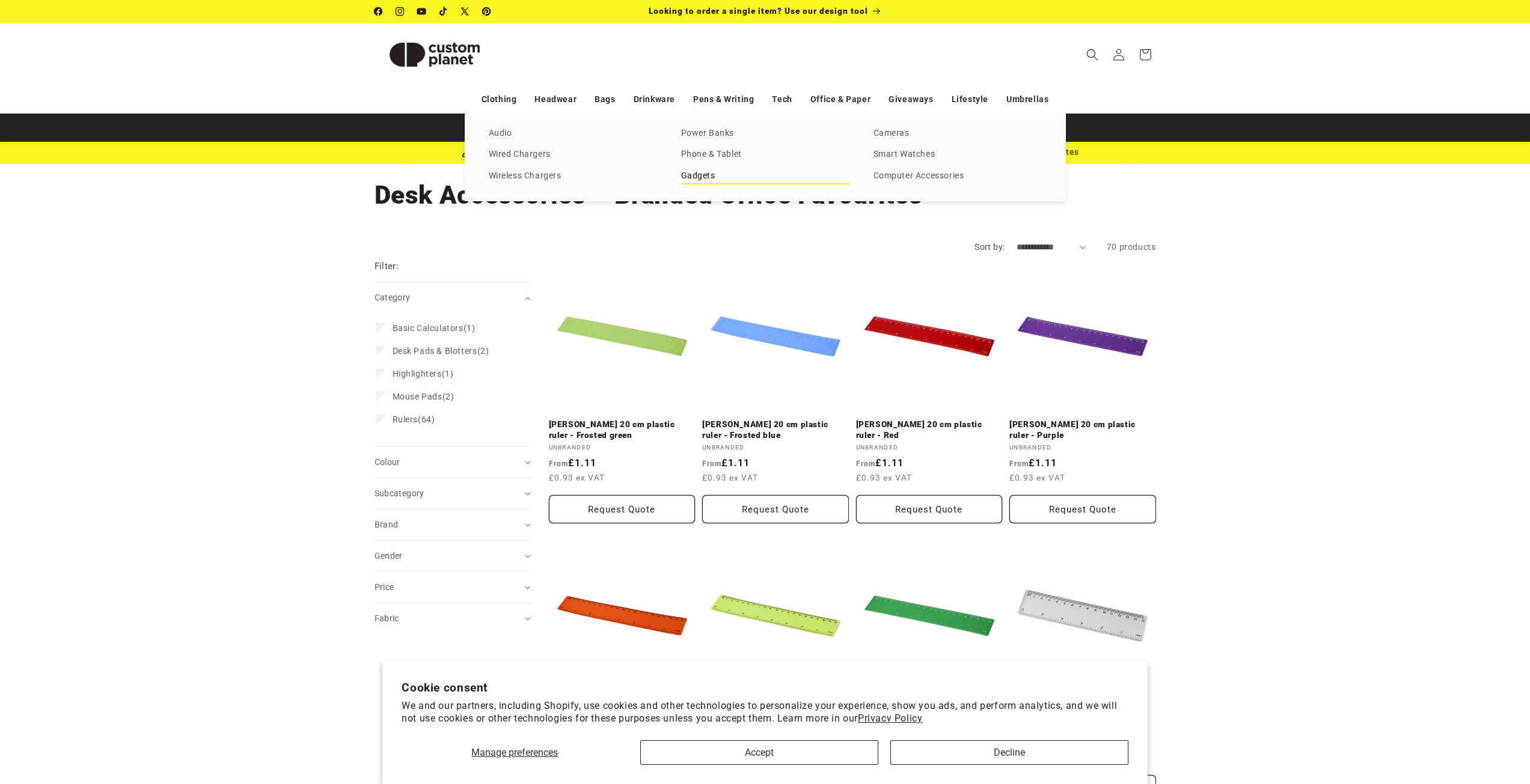
click at [717, 172] on link "Gadgets" at bounding box center [765, 176] width 168 height 17
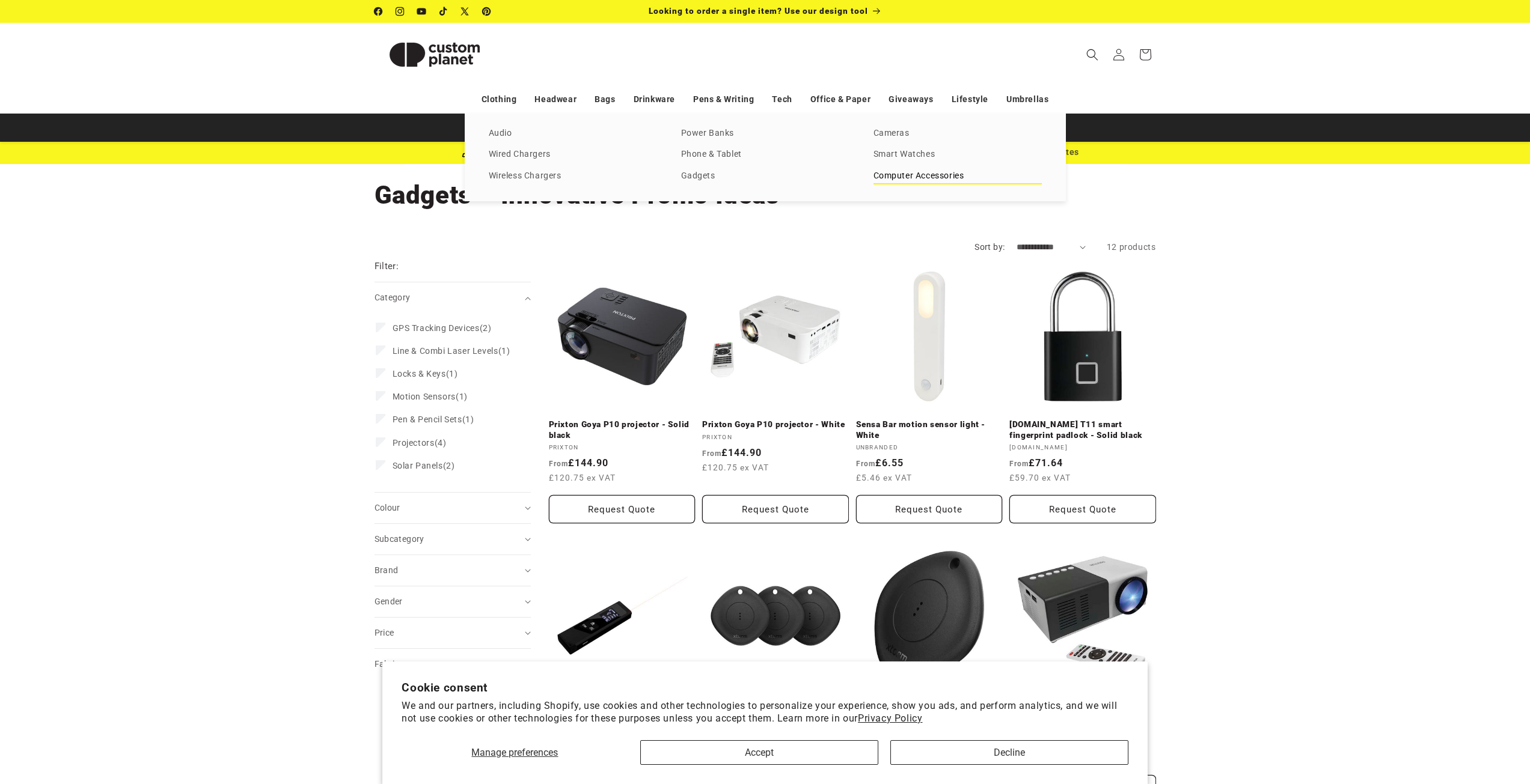
click at [897, 172] on link "Computer Accessories" at bounding box center [957, 176] width 168 height 17
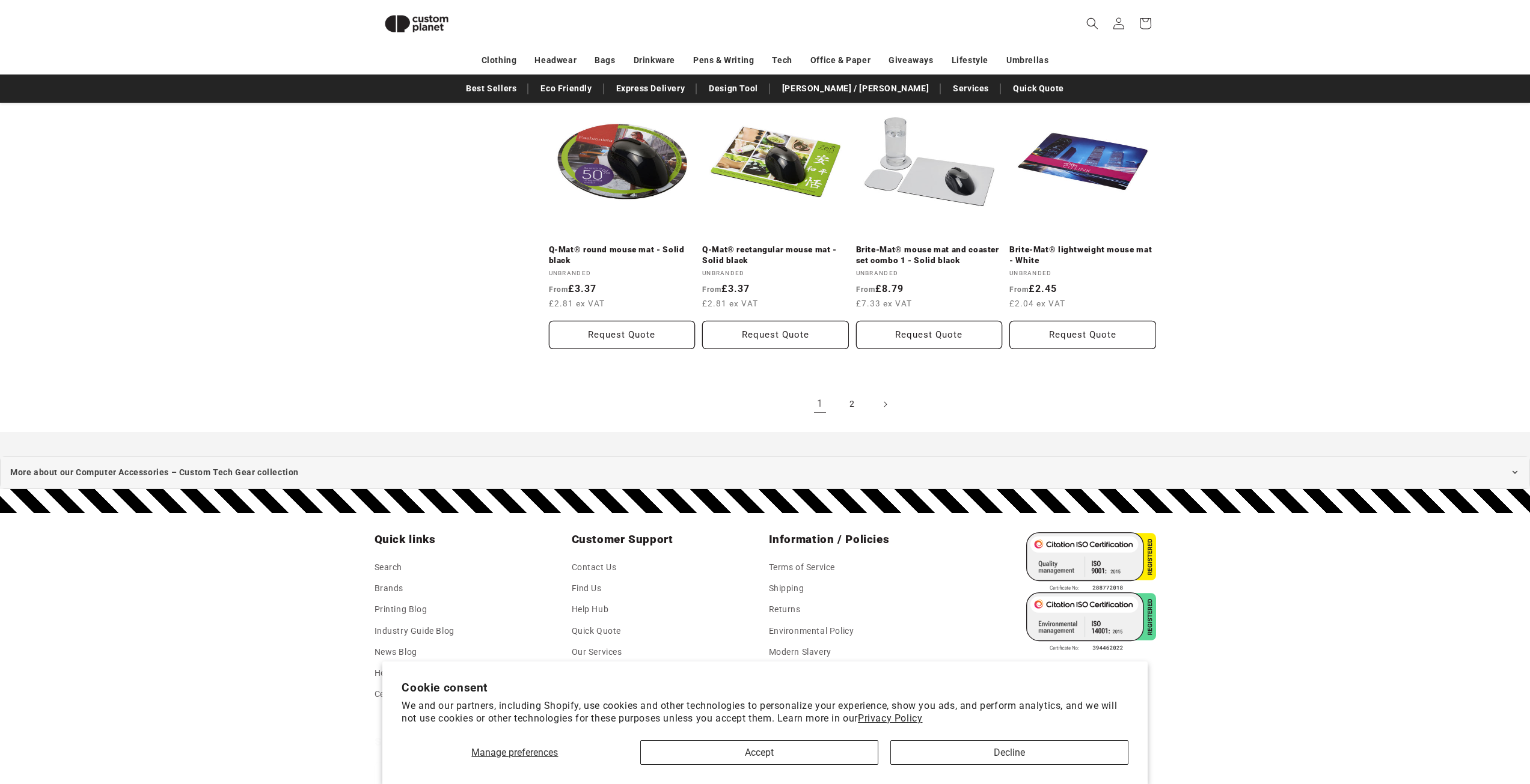
scroll to position [1307, 0]
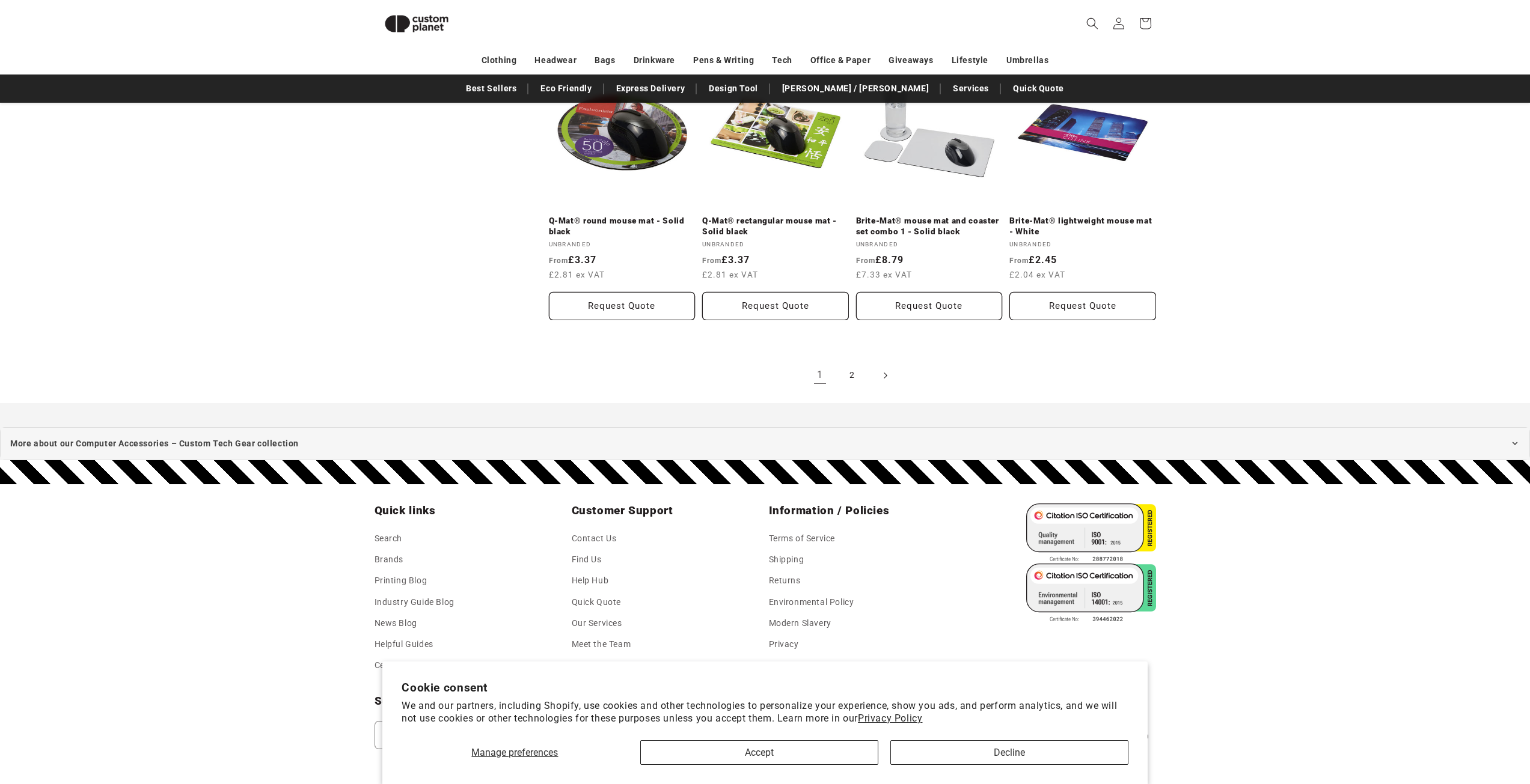
click at [877, 379] on link "Next page" at bounding box center [884, 375] width 26 height 26
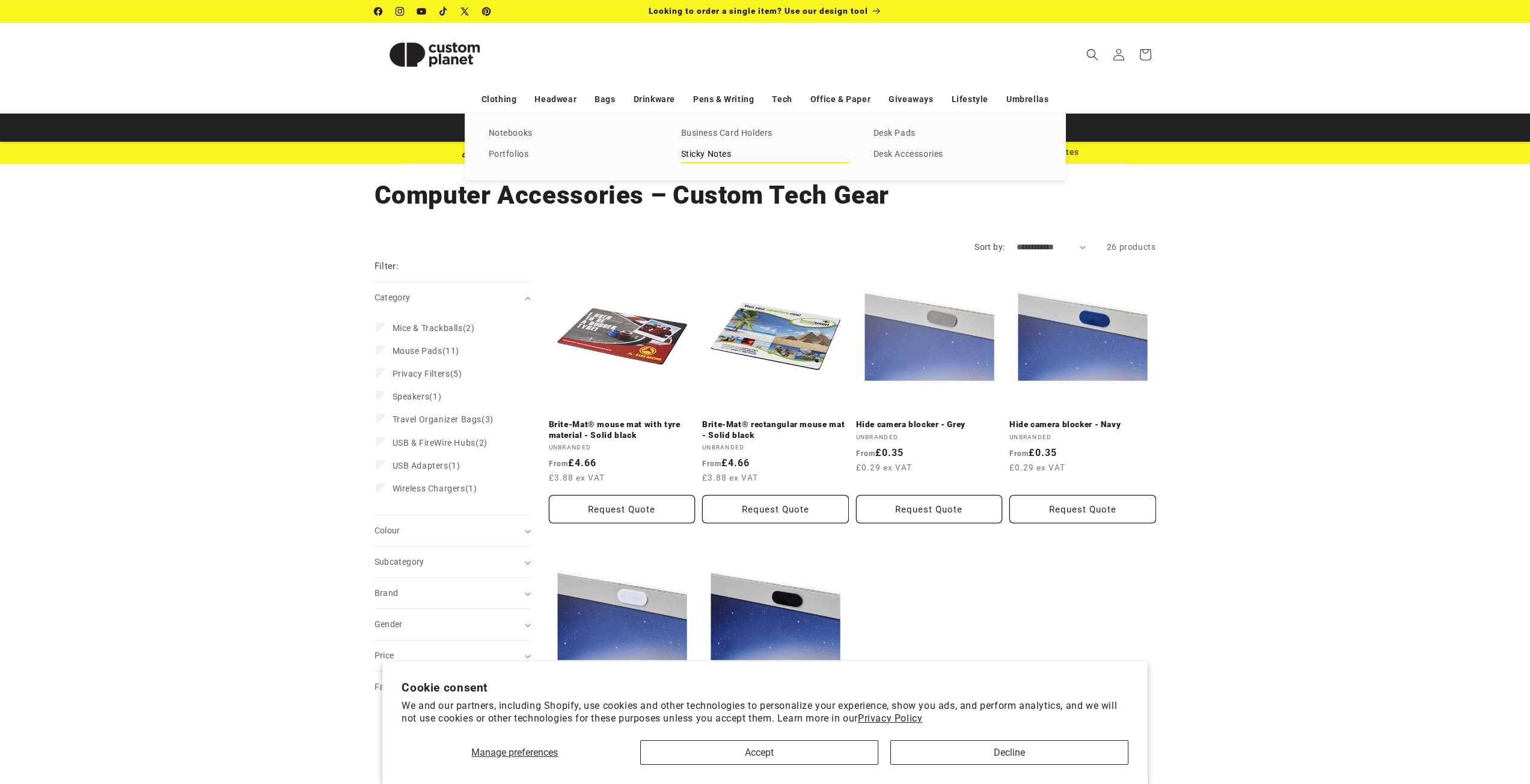
click at [714, 151] on link "Sticky Notes" at bounding box center [765, 155] width 168 height 17
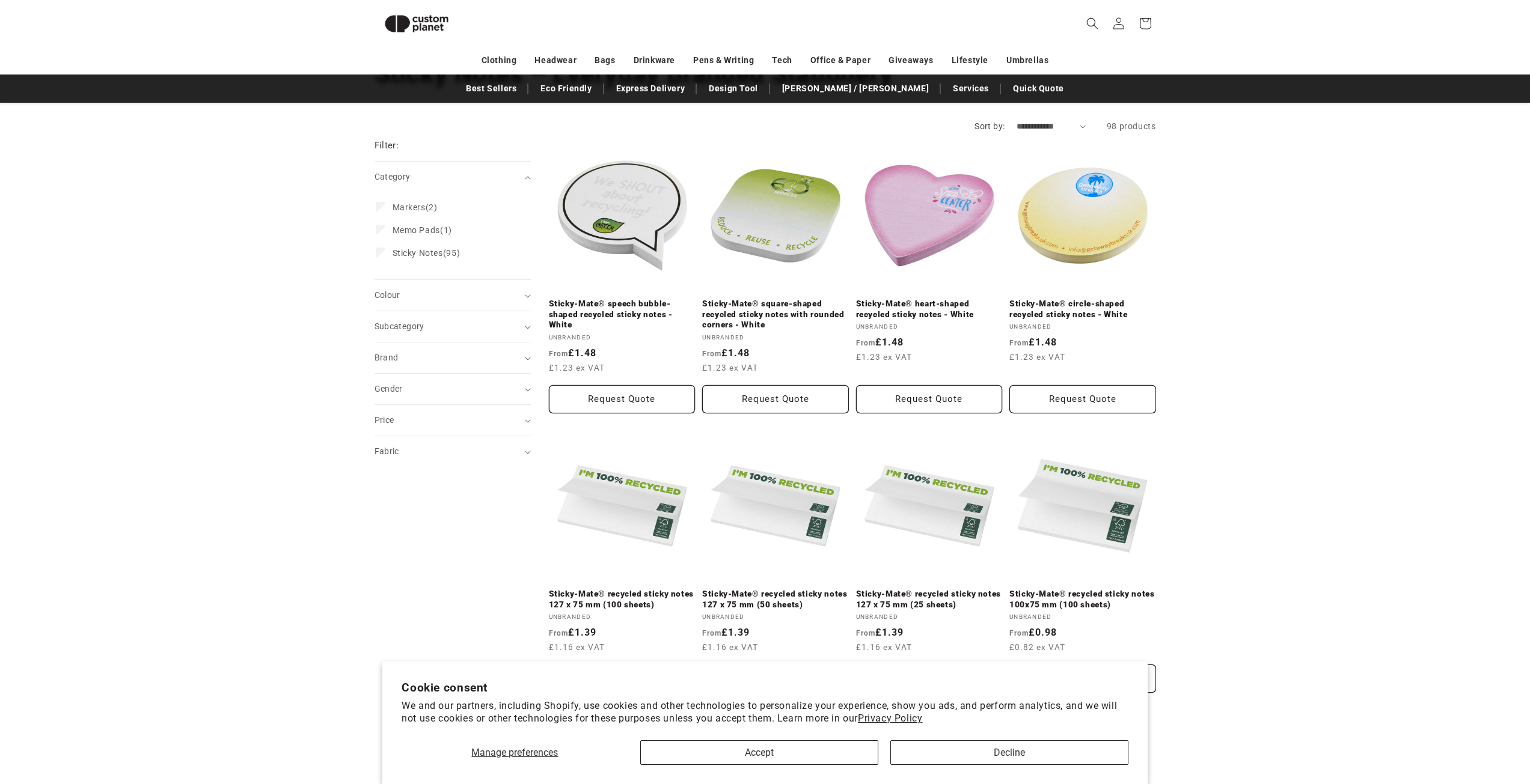
scroll to position [104, 0]
click at [944, 309] on link "Sticky-Mate® heart-shaped recycled sticky notes - White" at bounding box center [929, 310] width 147 height 21
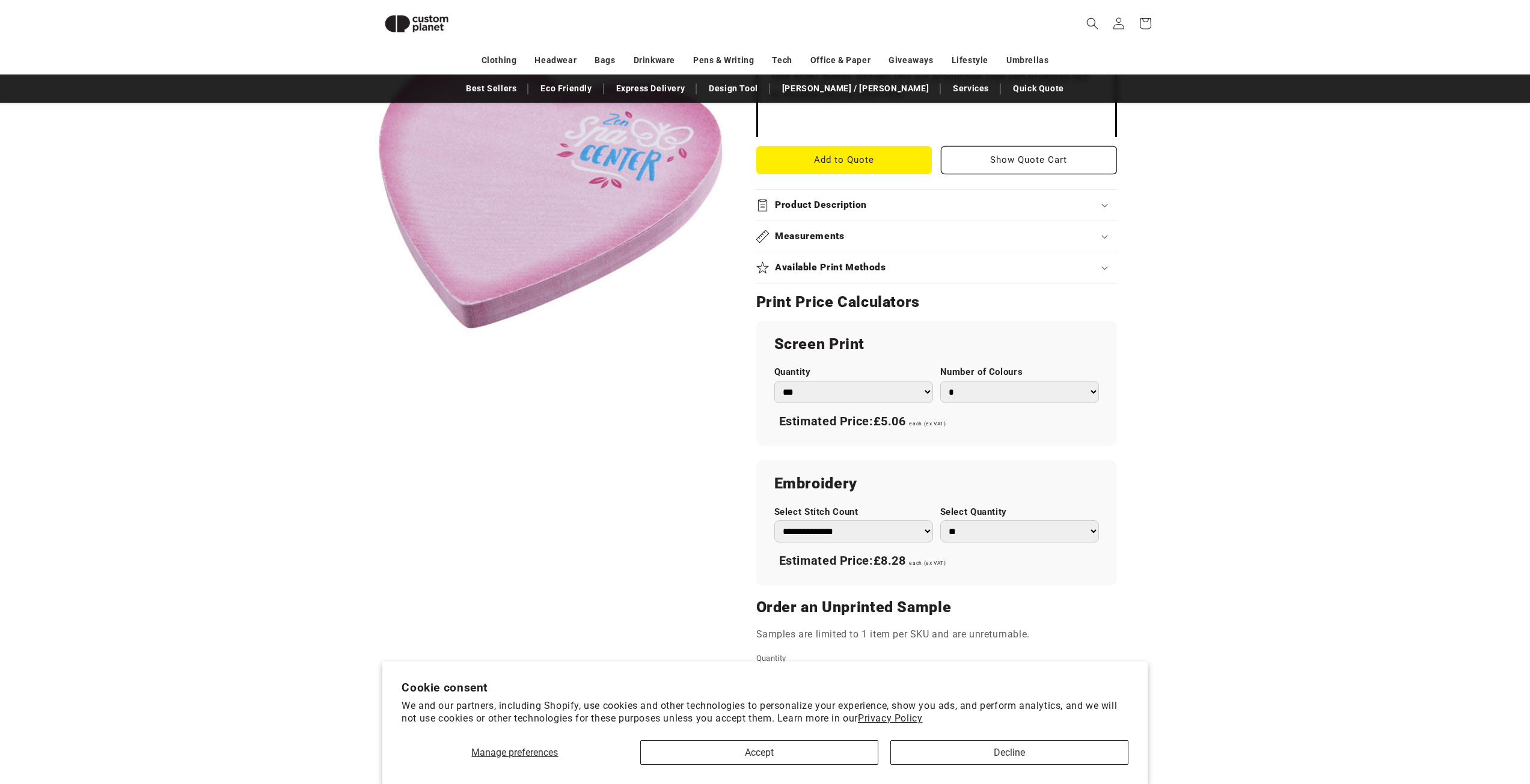
scroll to position [466, 0]
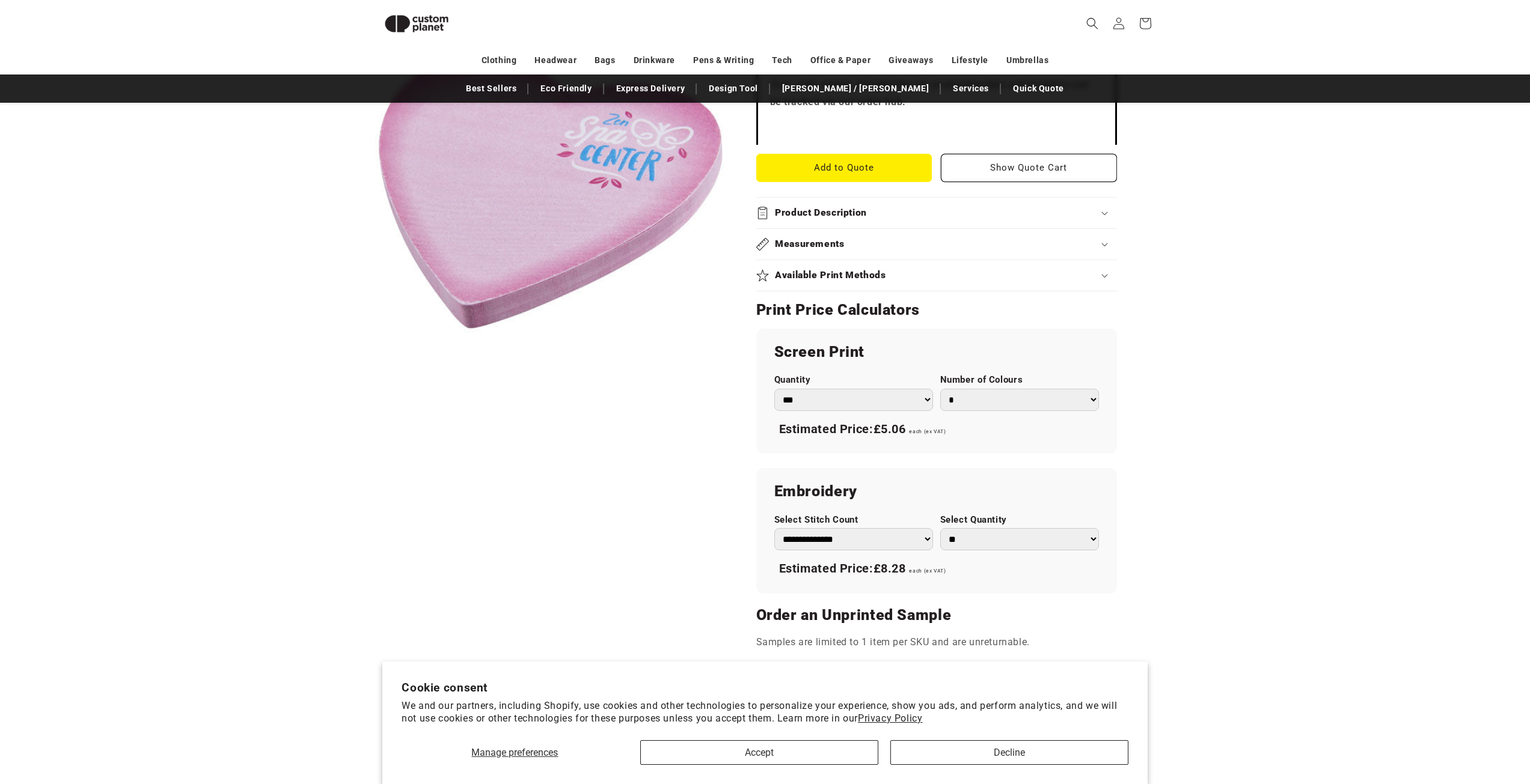
click at [866, 409] on select "*** *** *** **** **** **** ***** *****" at bounding box center [853, 399] width 159 height 22
select select "**"
click at [774, 389] on select "*** *** *** **** **** **** ***** *****" at bounding box center [853, 399] width 159 height 22
click at [901, 351] on h2 "Screen Print" at bounding box center [936, 353] width 324 height 19
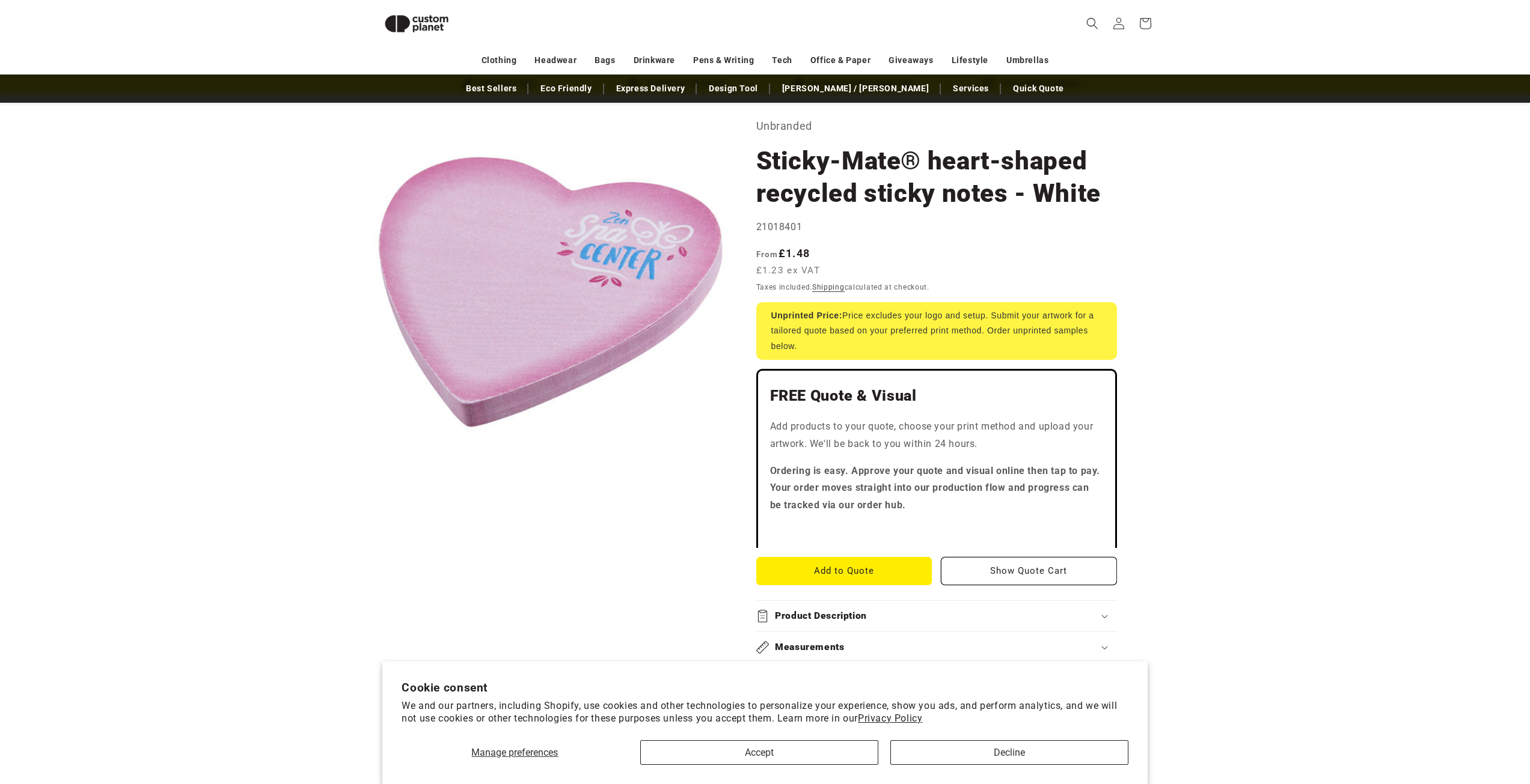
scroll to position [0, 0]
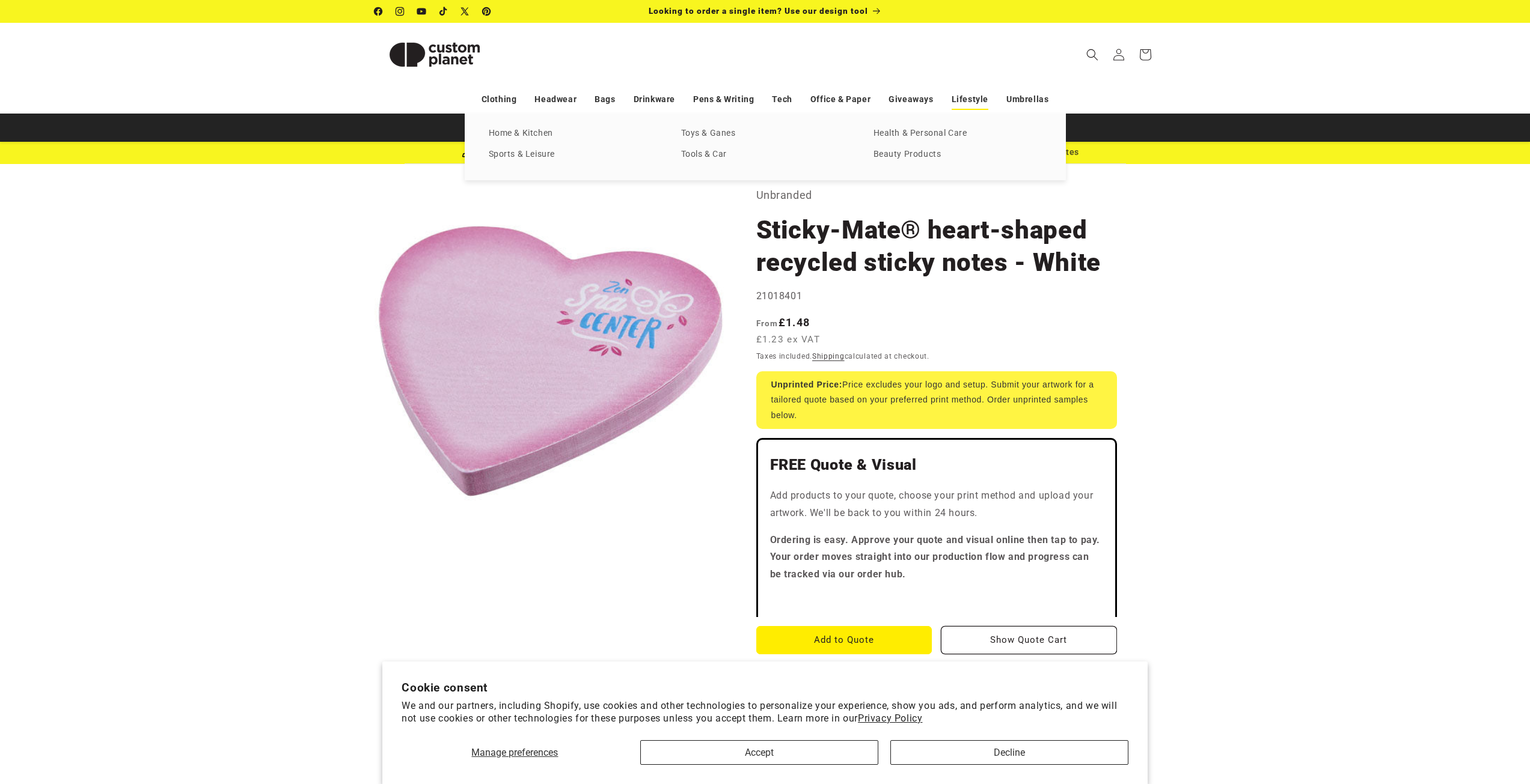
click at [976, 99] on link "Lifestyle" at bounding box center [970, 99] width 37 height 21
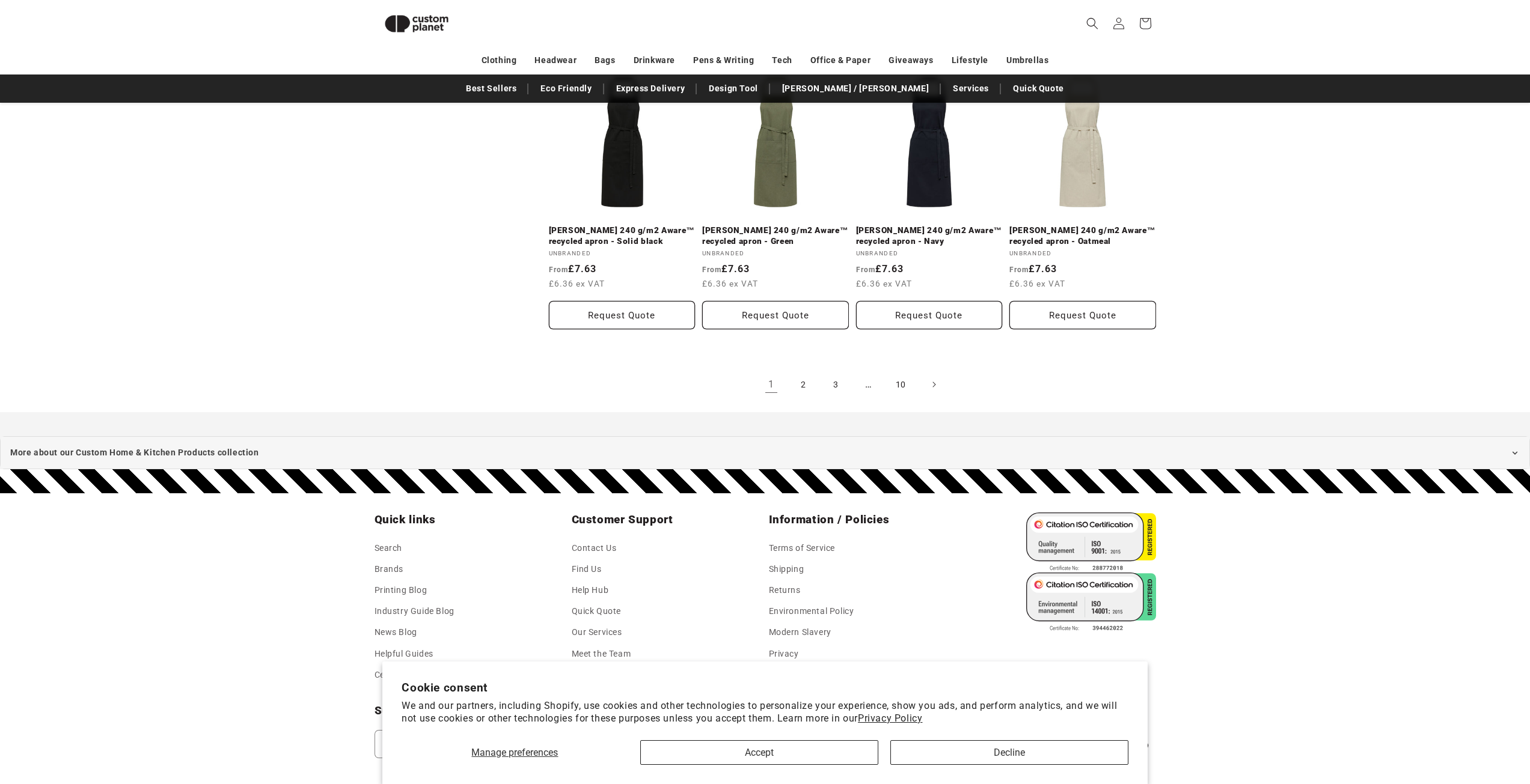
scroll to position [2569, 0]
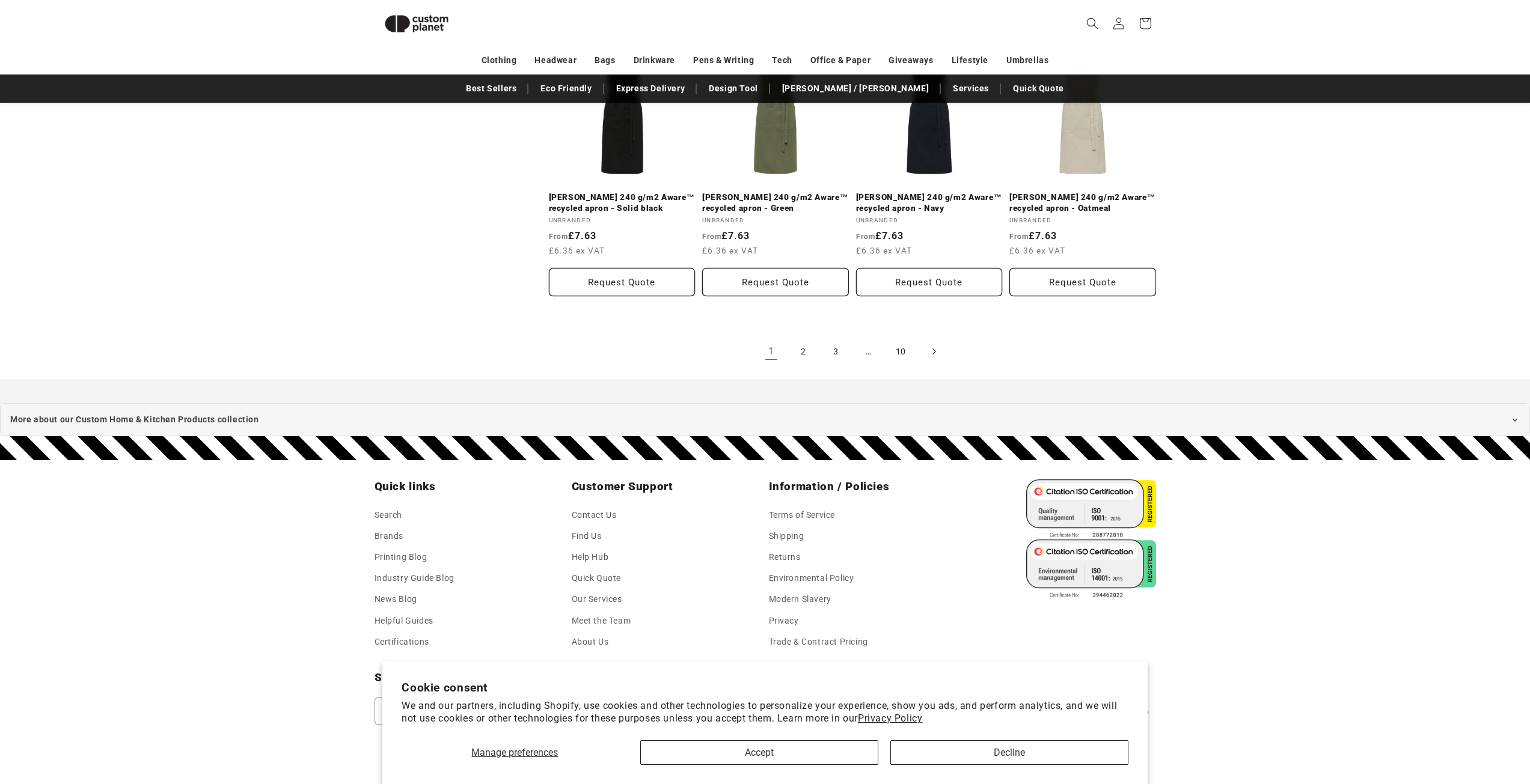
click at [935, 345] on icon "Next page" at bounding box center [934, 351] width 4 height 13
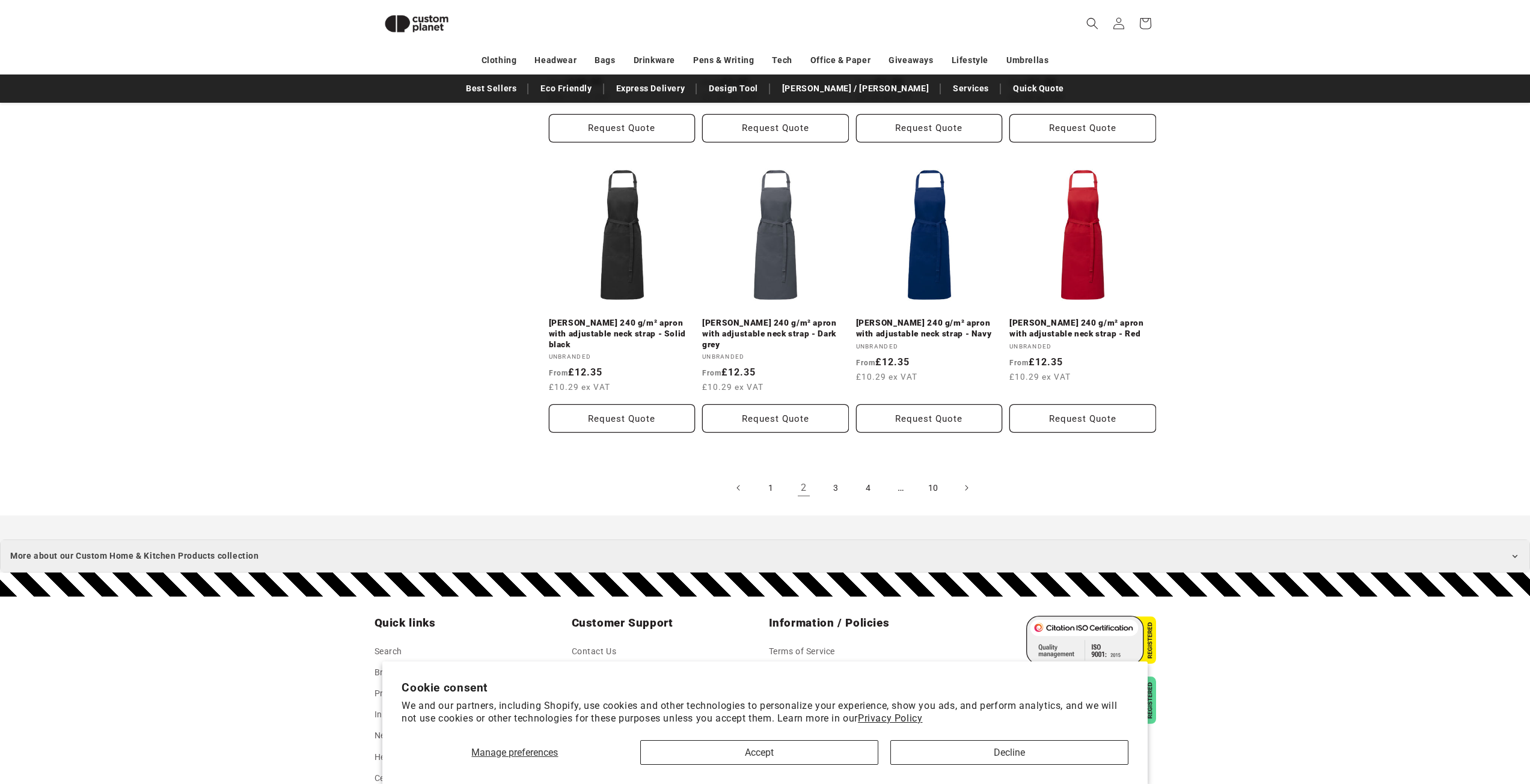
scroll to position [2448, 0]
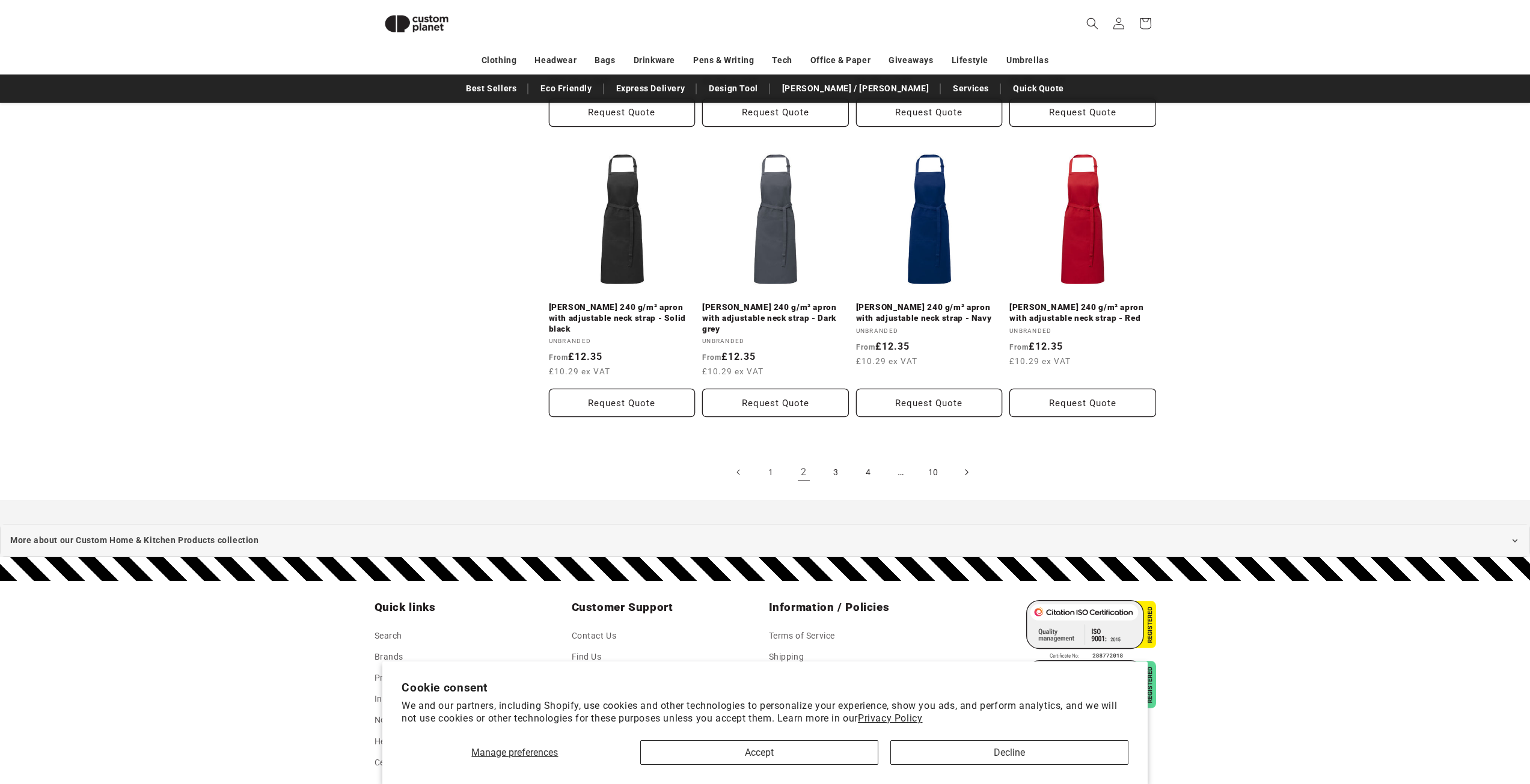
click at [973, 459] on link "Next page" at bounding box center [965, 471] width 26 height 26
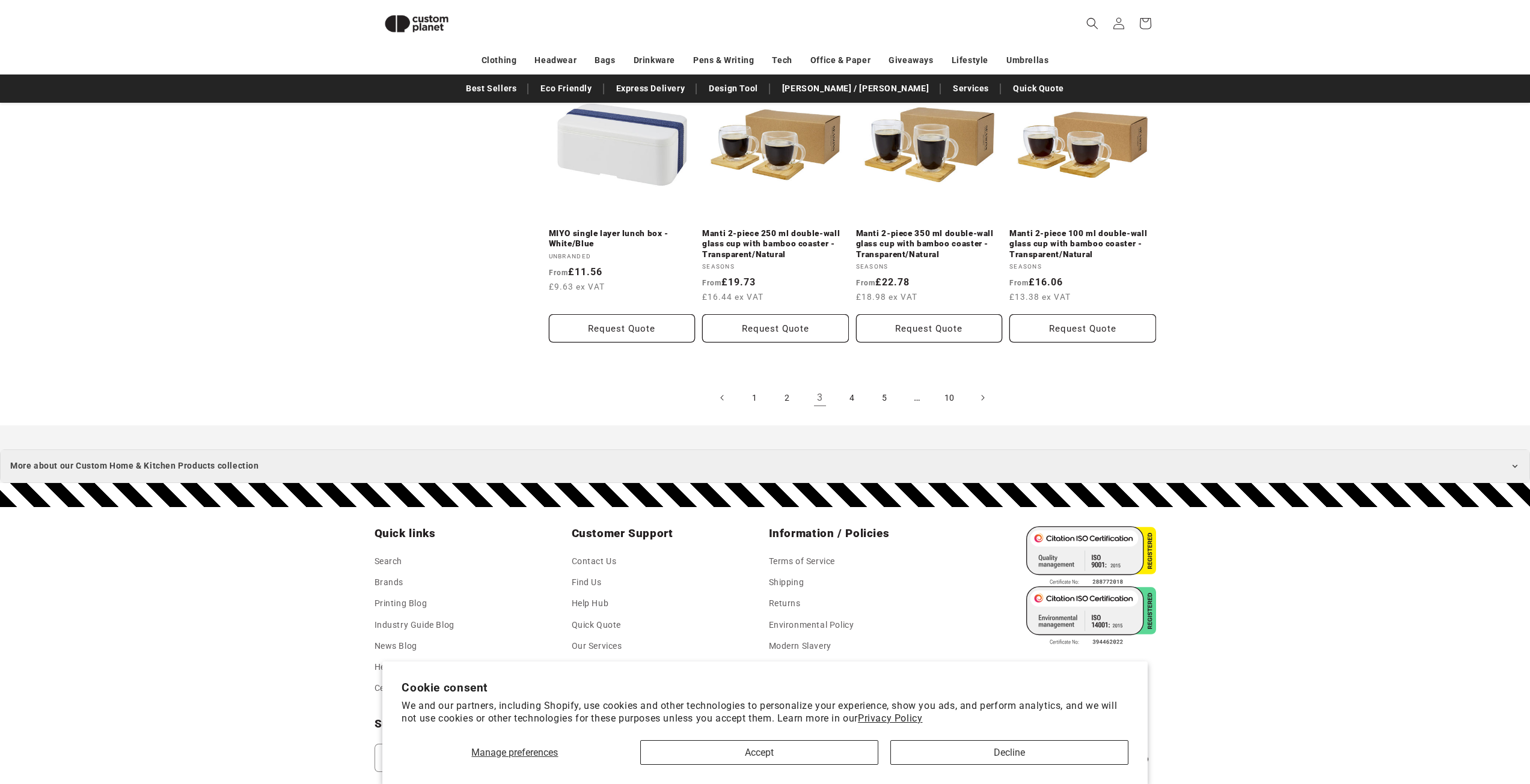
scroll to position [2508, 0]
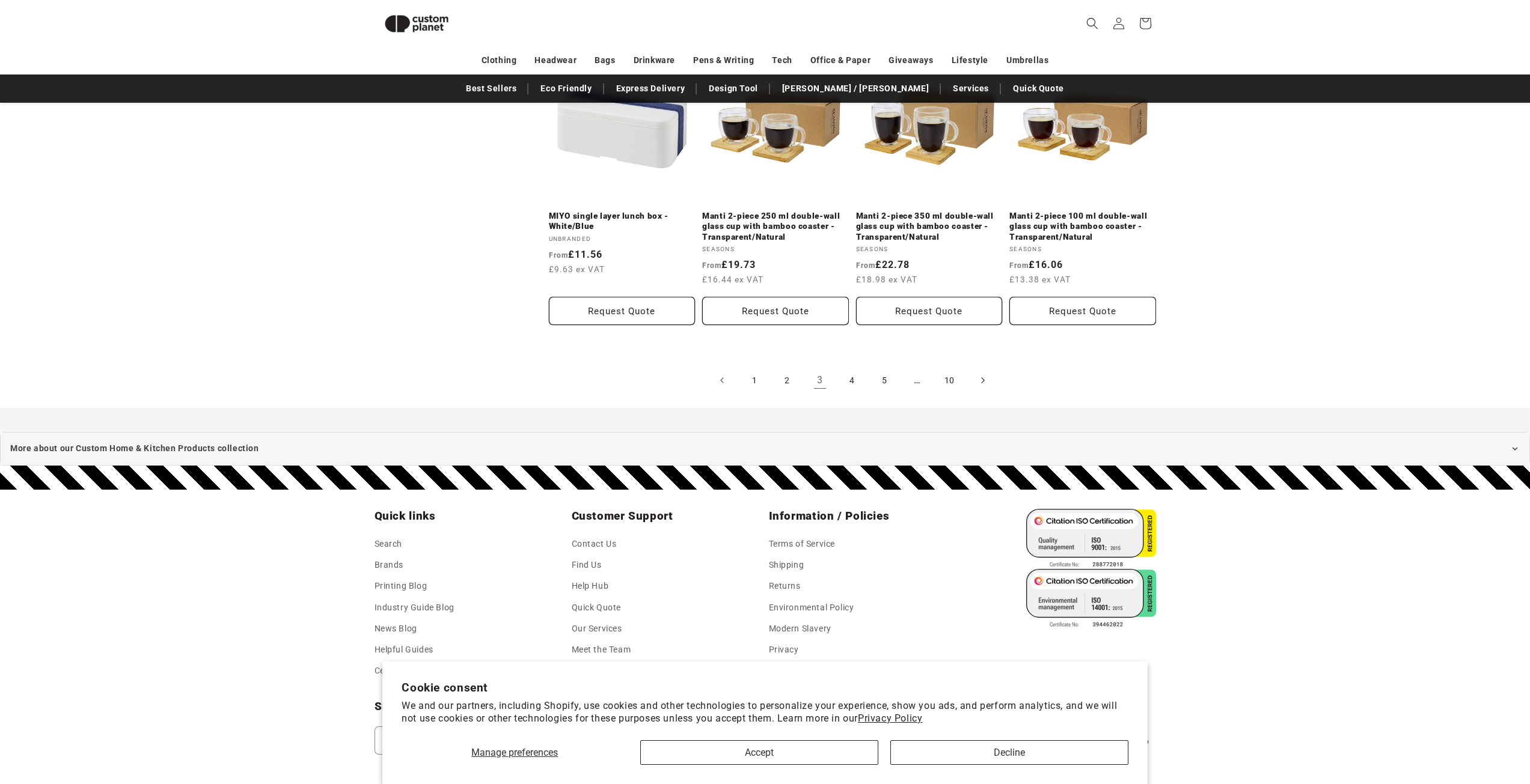
click at [981, 380] on icon "Next page" at bounding box center [983, 380] width 4 height 13
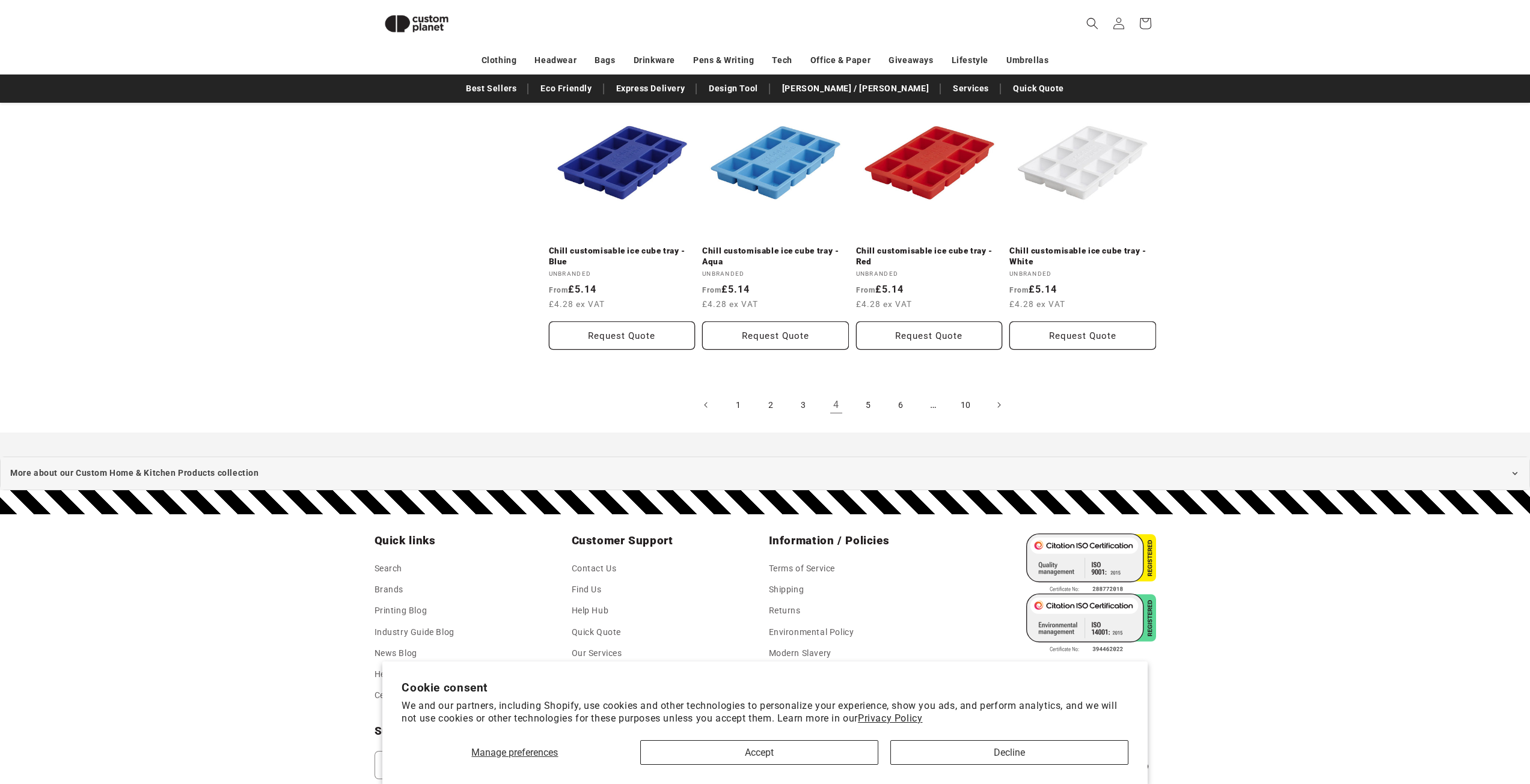
scroll to position [2508, 0]
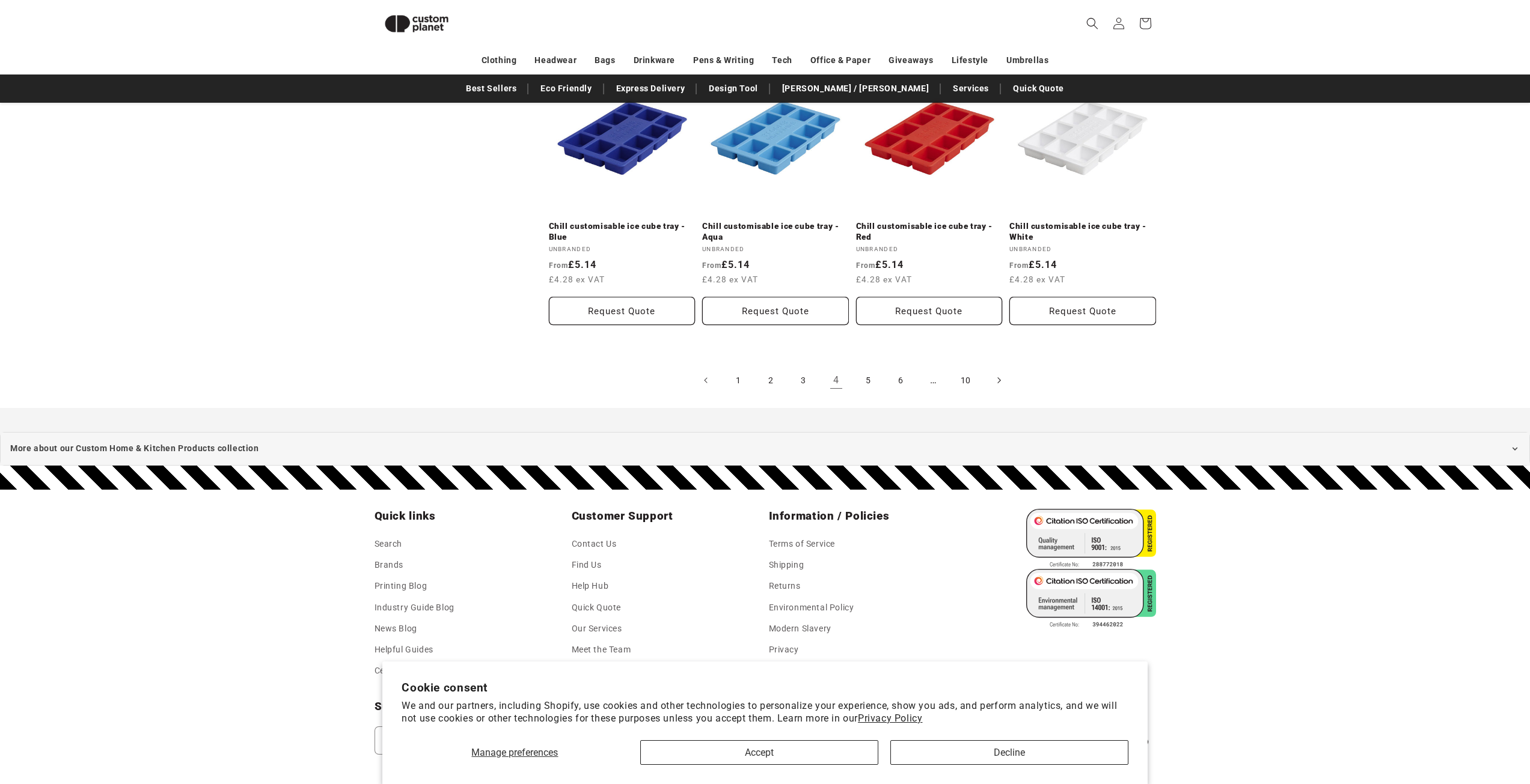
click at [1001, 374] on span "Next page" at bounding box center [998, 380] width 12 height 12
